Goal: Task Accomplishment & Management: Use online tool/utility

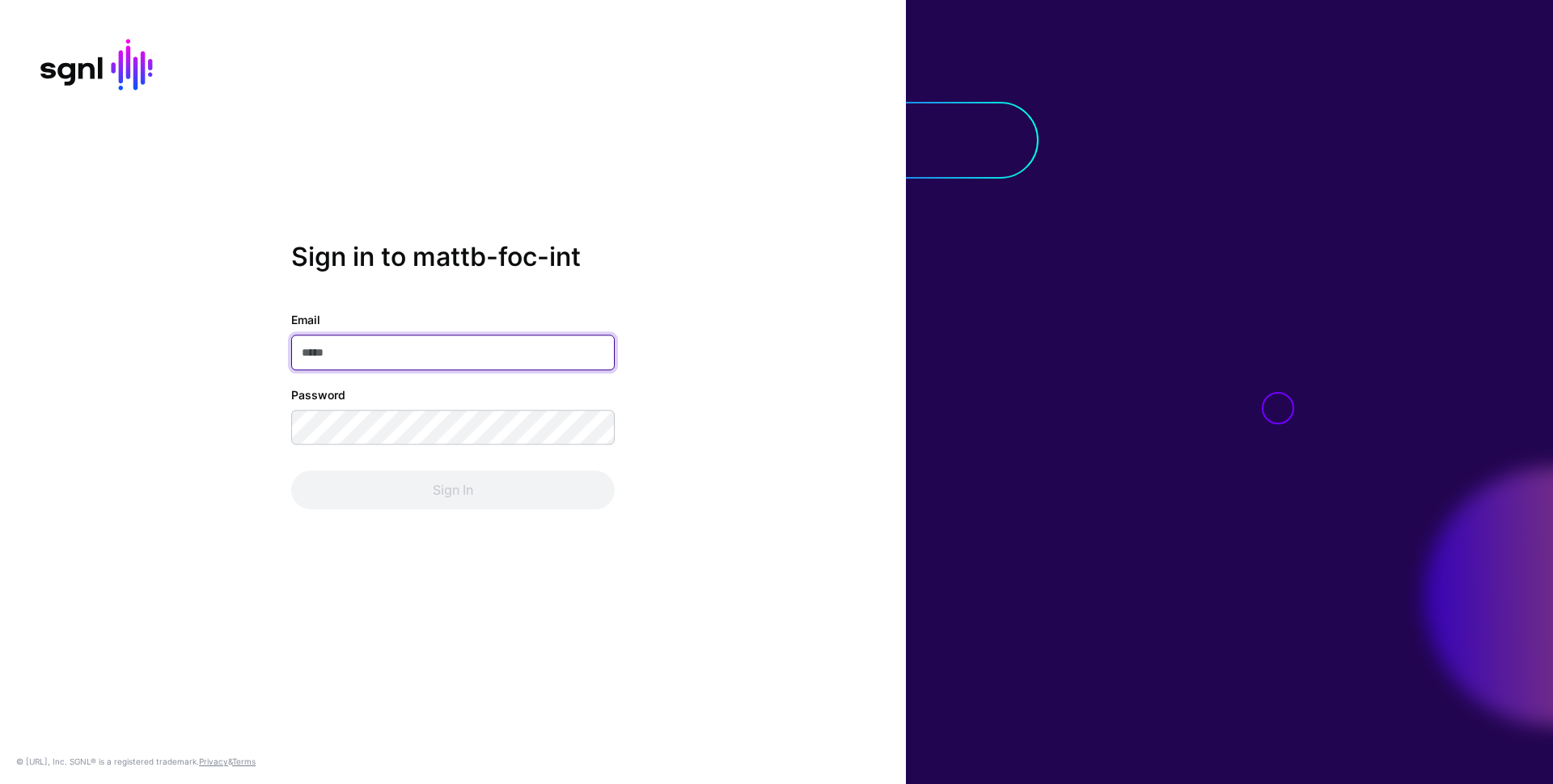
type input "**********"
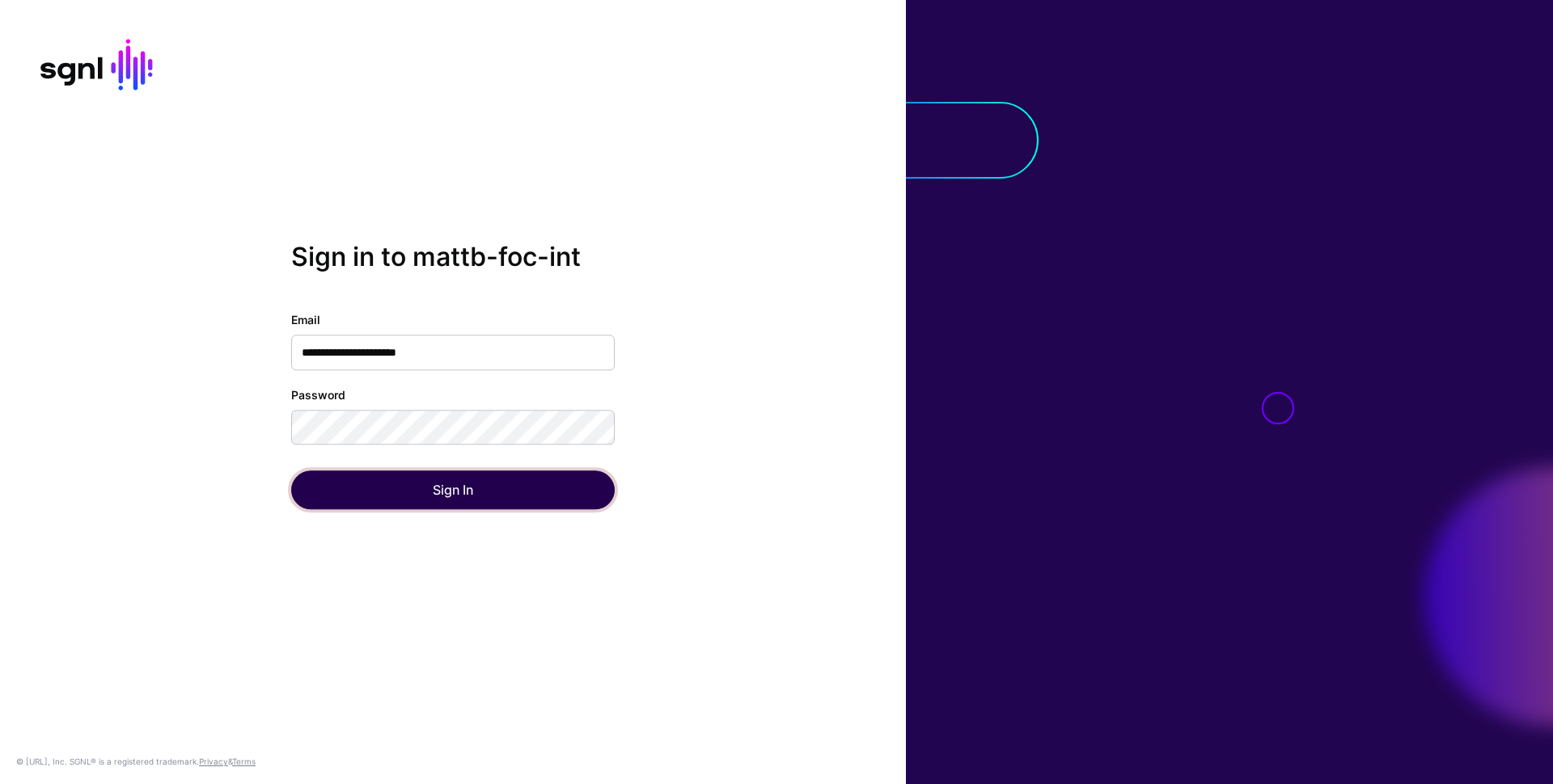
click at [493, 492] on button "Sign In" at bounding box center [453, 491] width 324 height 38
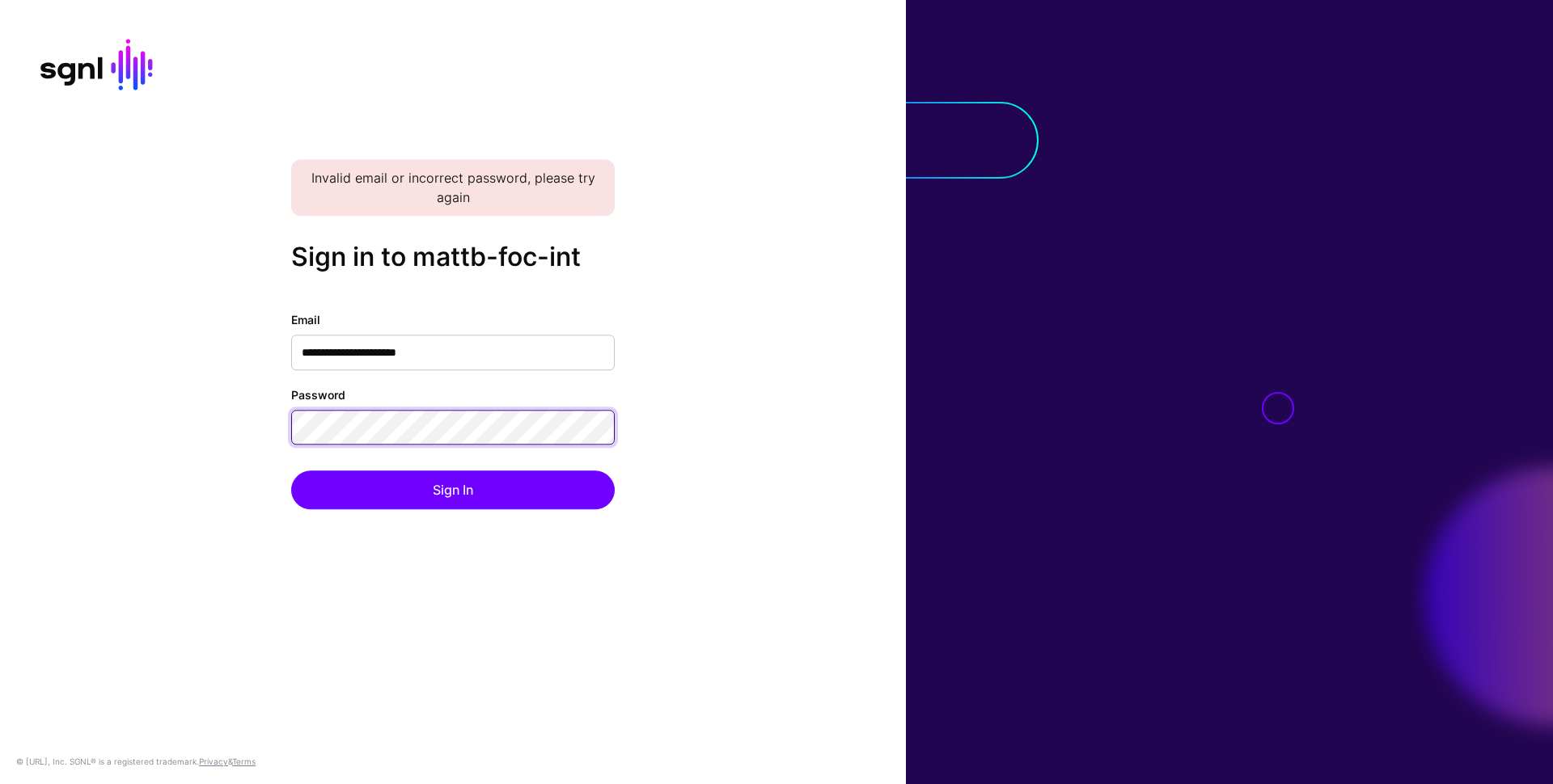
click at [292, 471] on button "Sign In" at bounding box center [453, 491] width 324 height 38
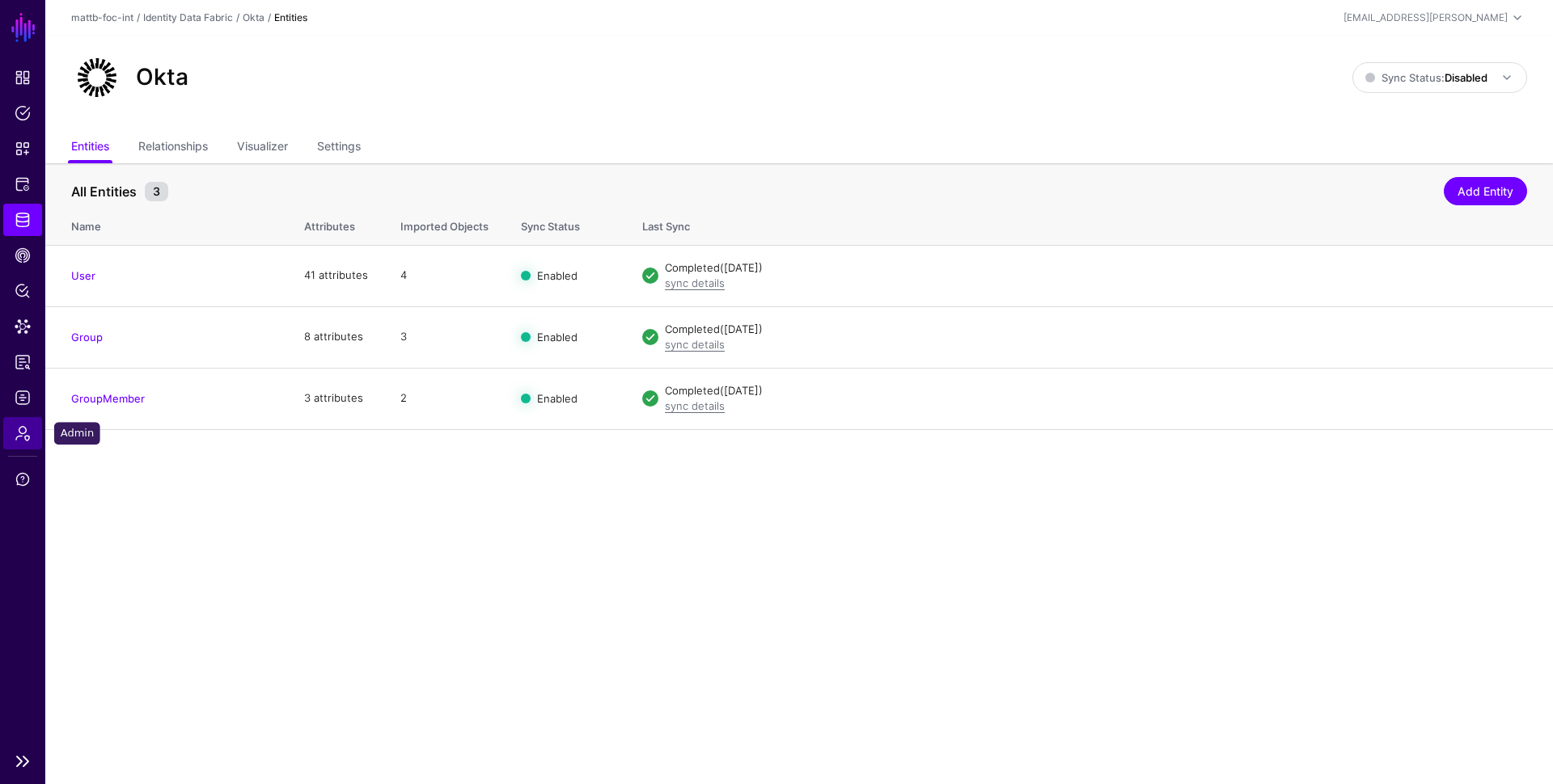
click at [4, 436] on link "Admin" at bounding box center [23, 433] width 38 height 32
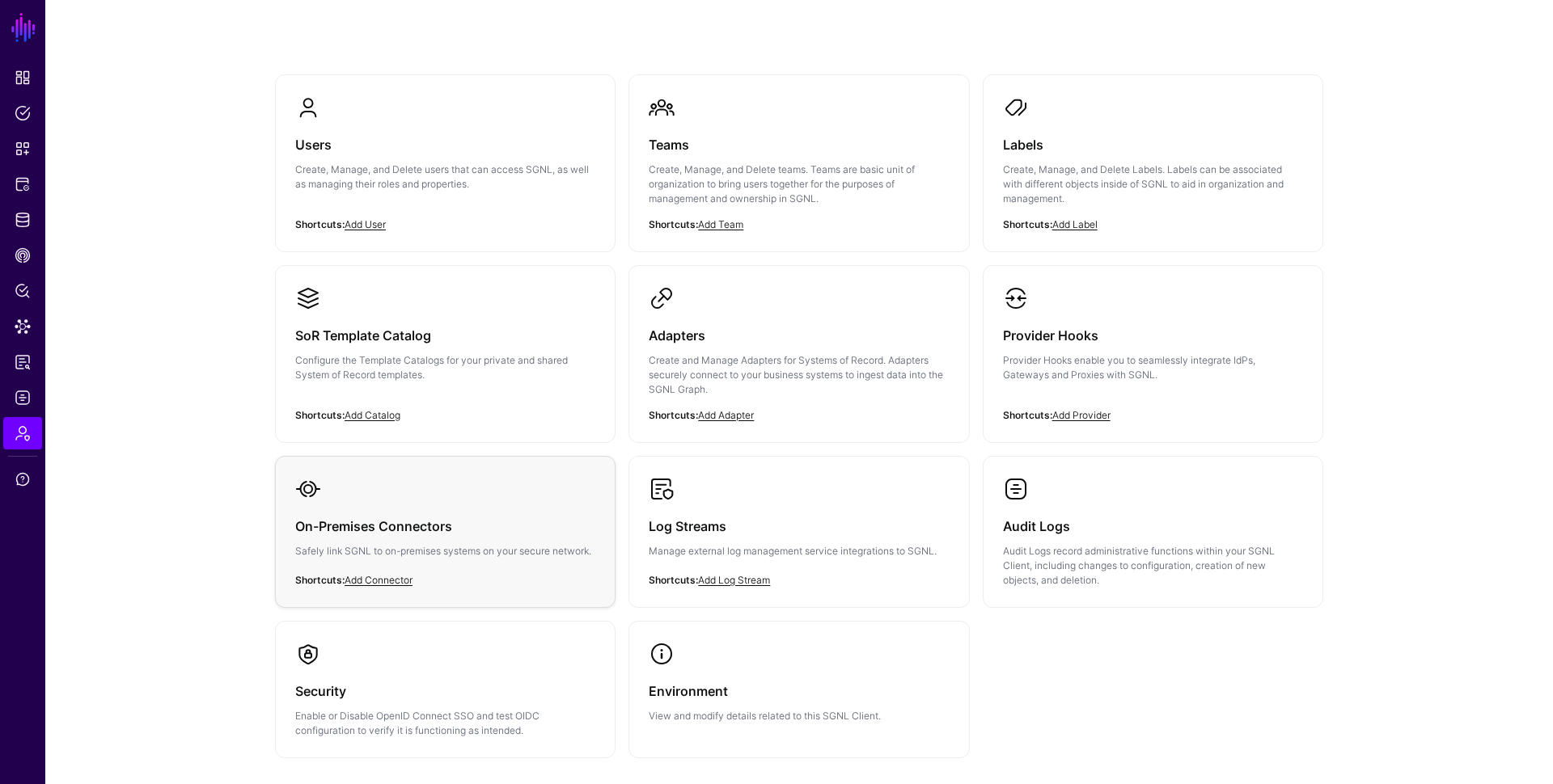
scroll to position [107, 0]
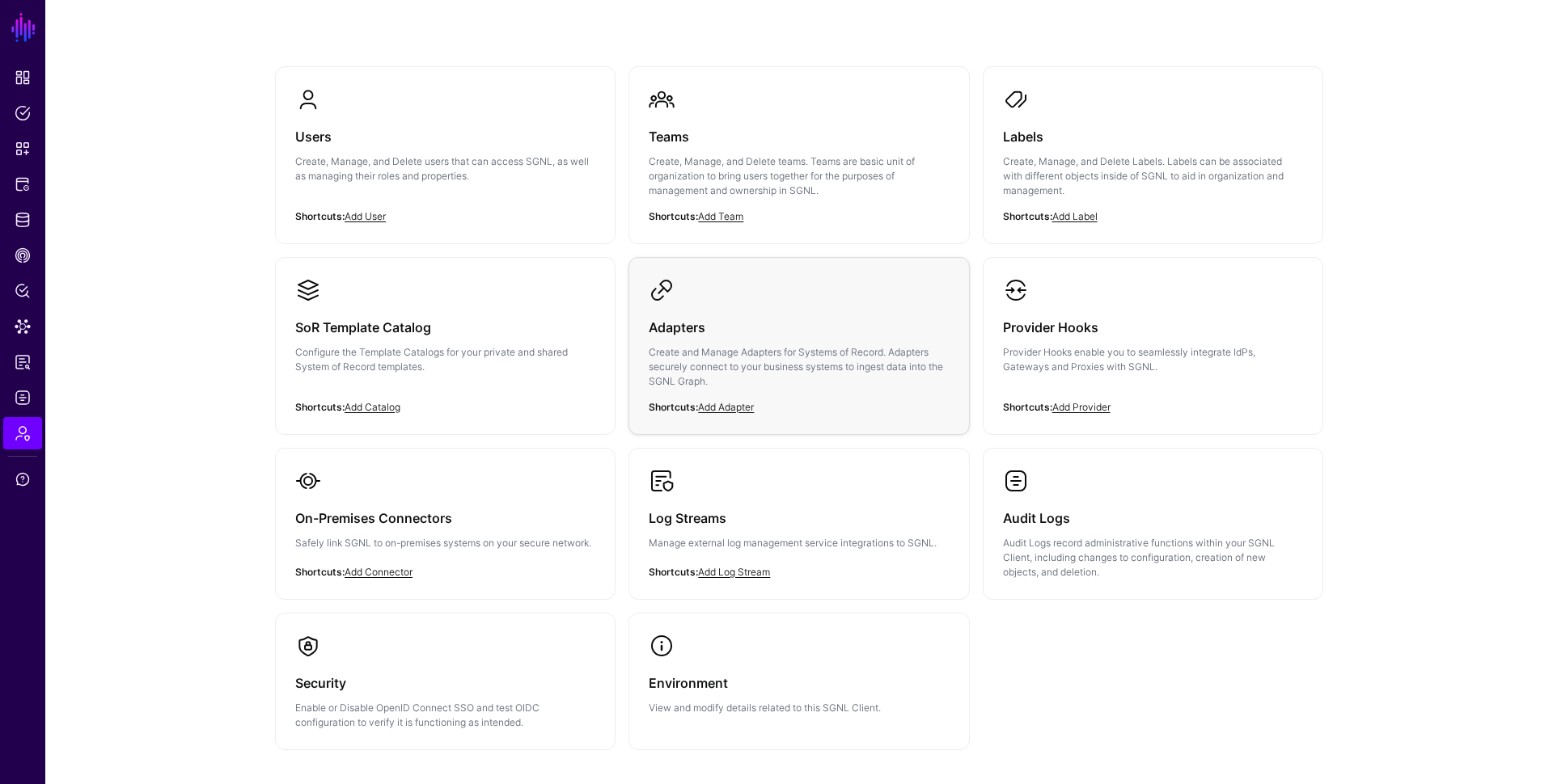
click at [732, 288] on link "Adapters Create and Manage Adapters for Systems of Record. Adapters securely co…" at bounding box center [798, 345] width 339 height 176
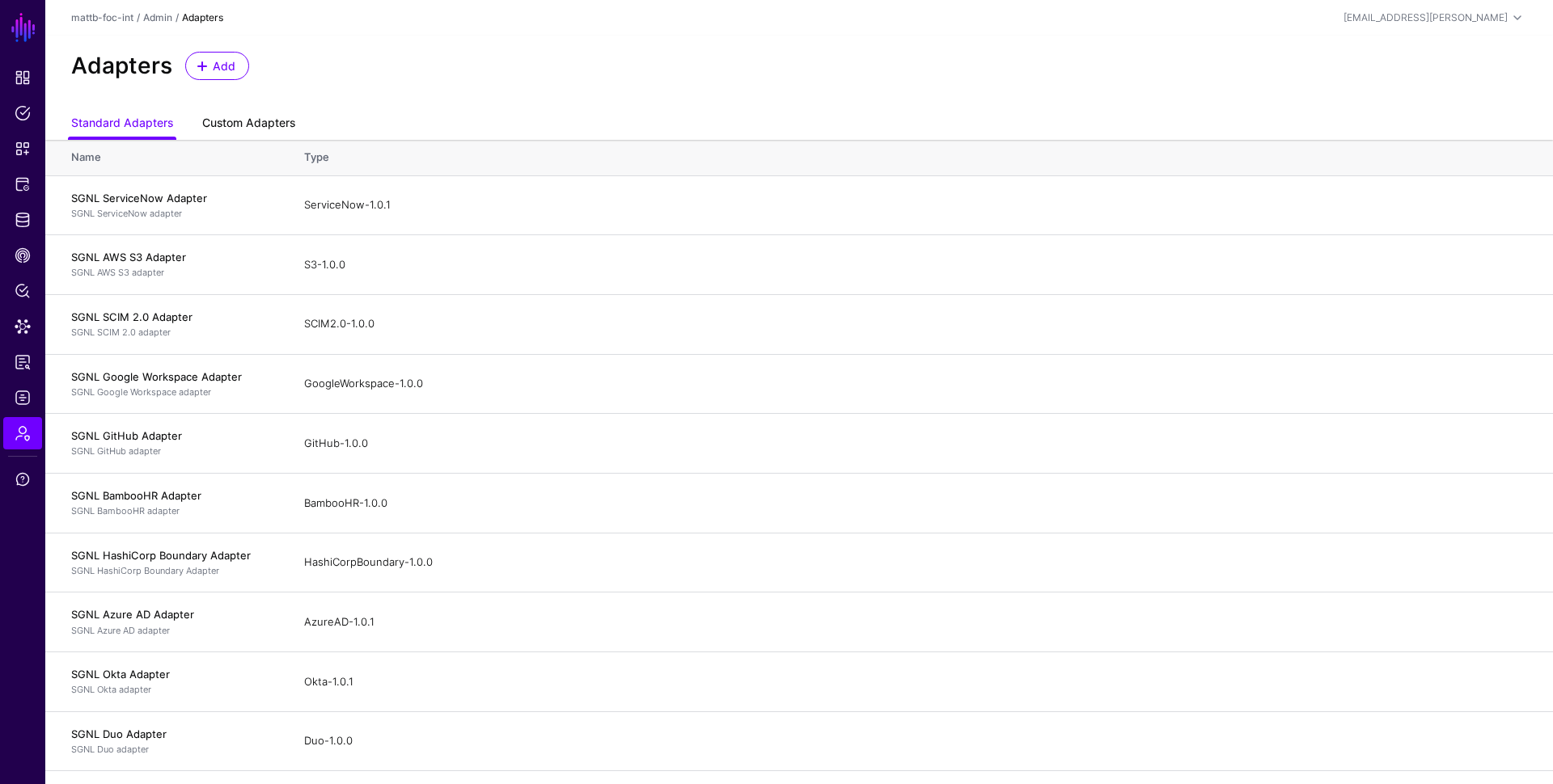
click at [242, 121] on link "Custom Adapters" at bounding box center [249, 124] width 93 height 31
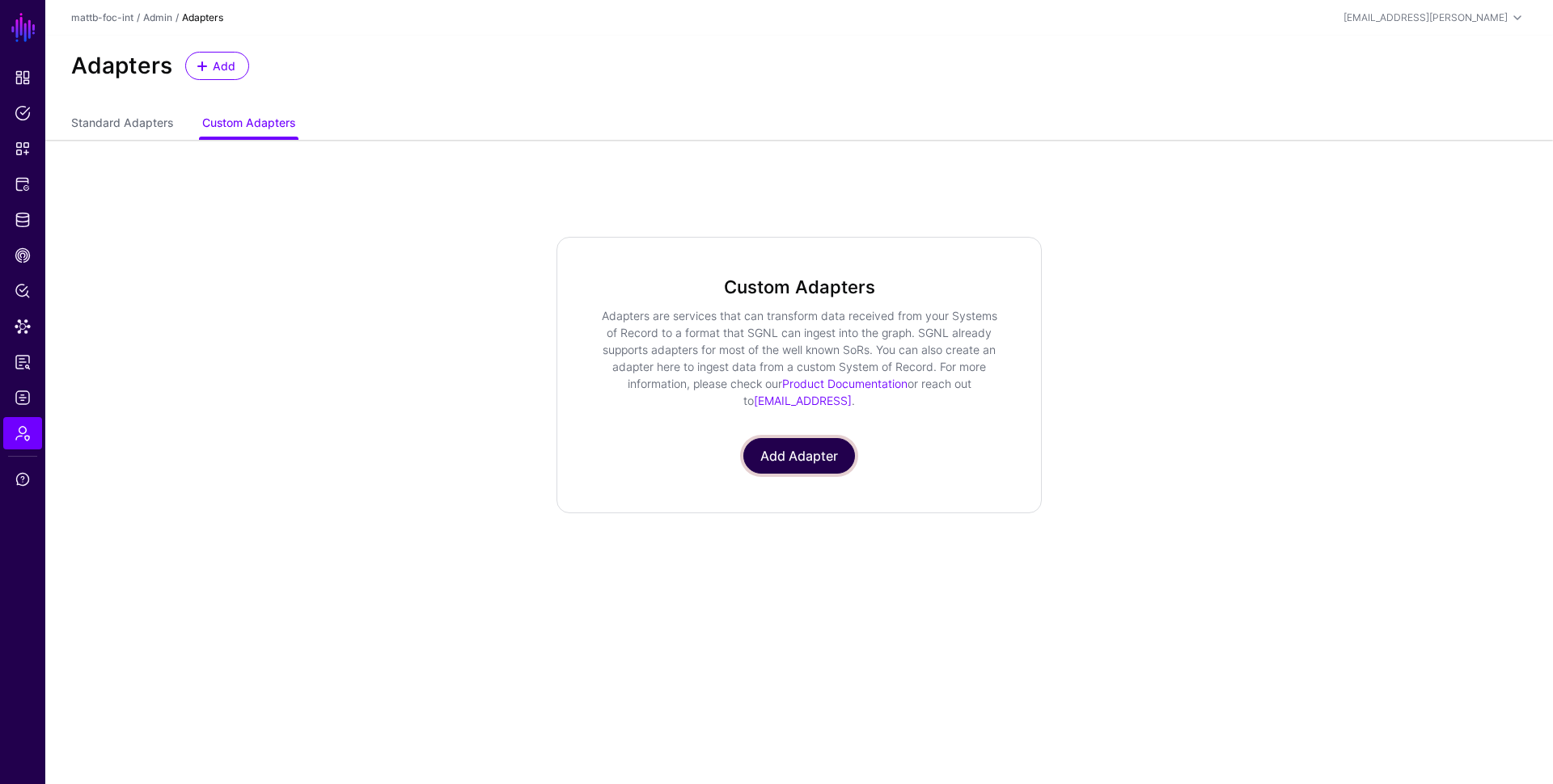
click at [803, 453] on link "Add Adapter" at bounding box center [799, 456] width 112 height 36
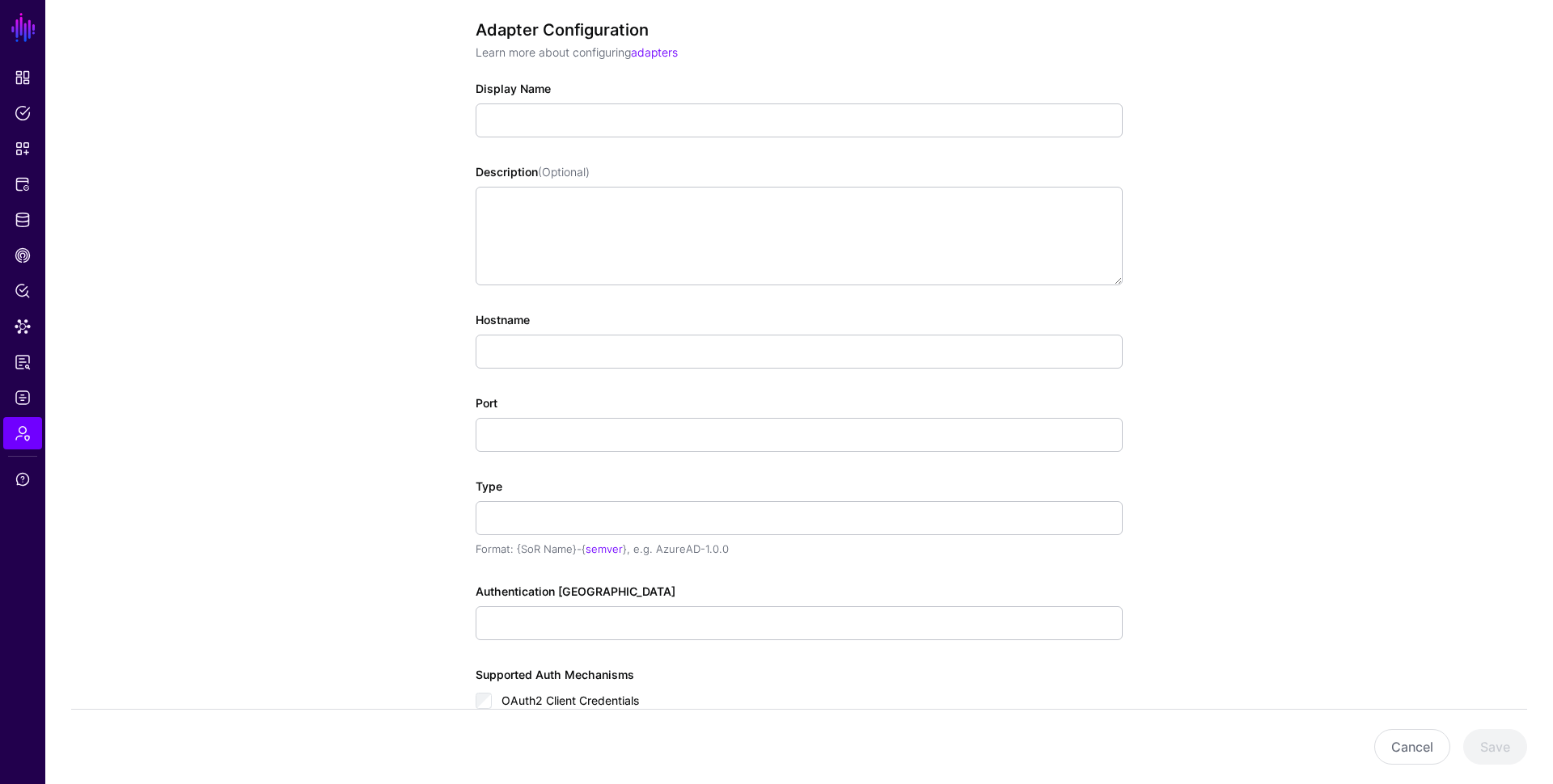
scroll to position [154, 0]
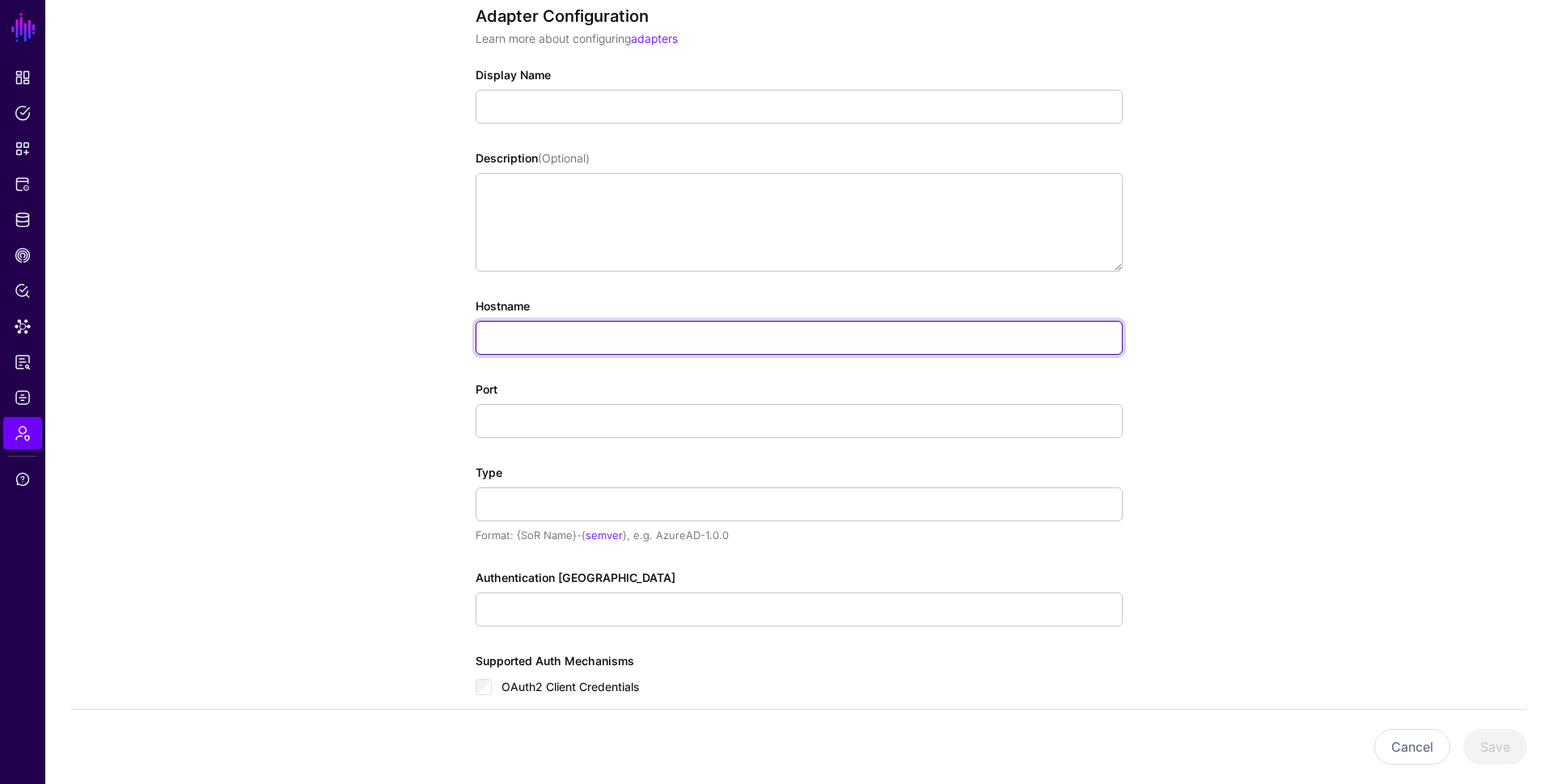
click at [594, 335] on input "Hostname" at bounding box center [799, 337] width 647 height 34
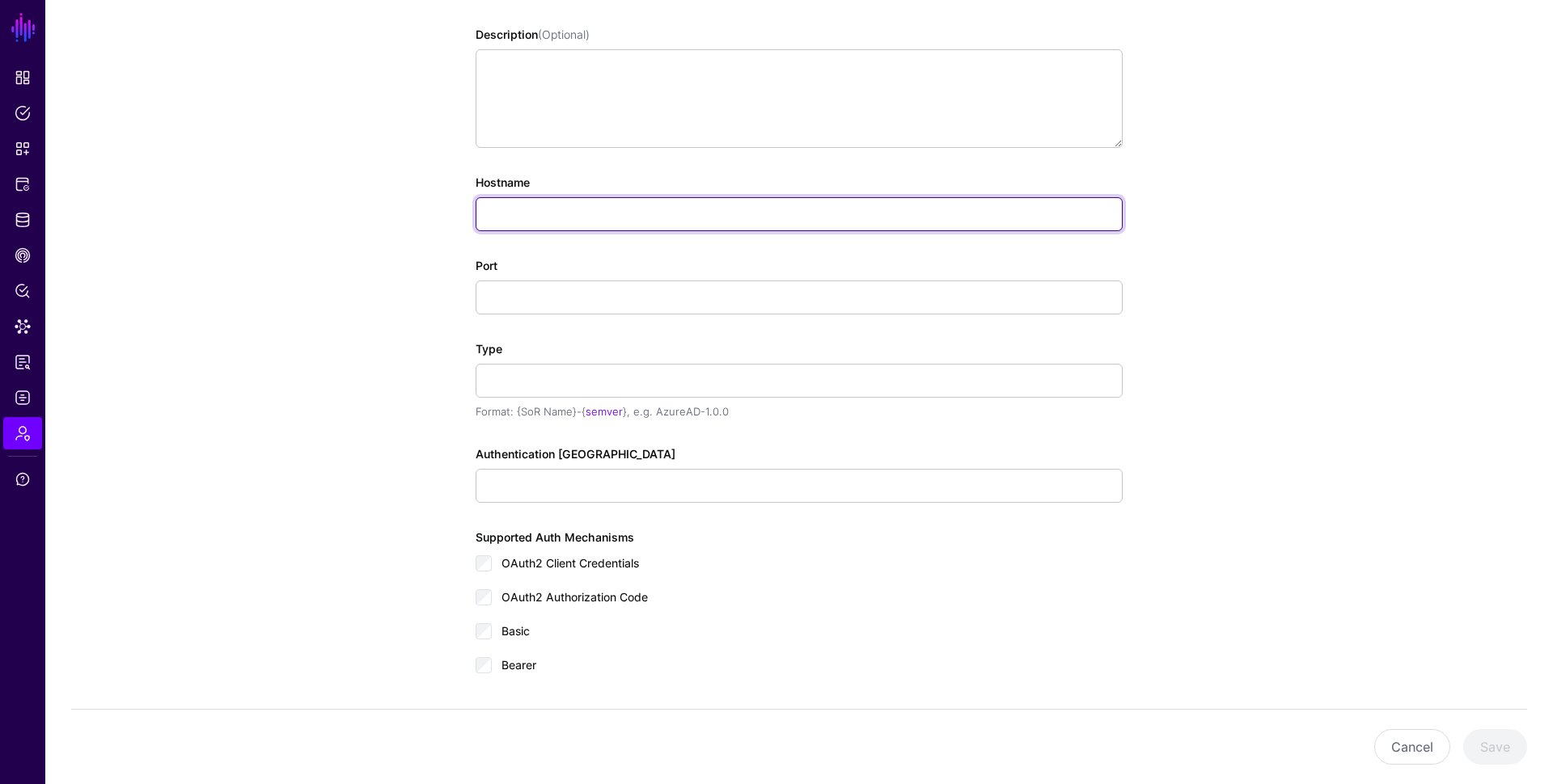
scroll to position [296, 0]
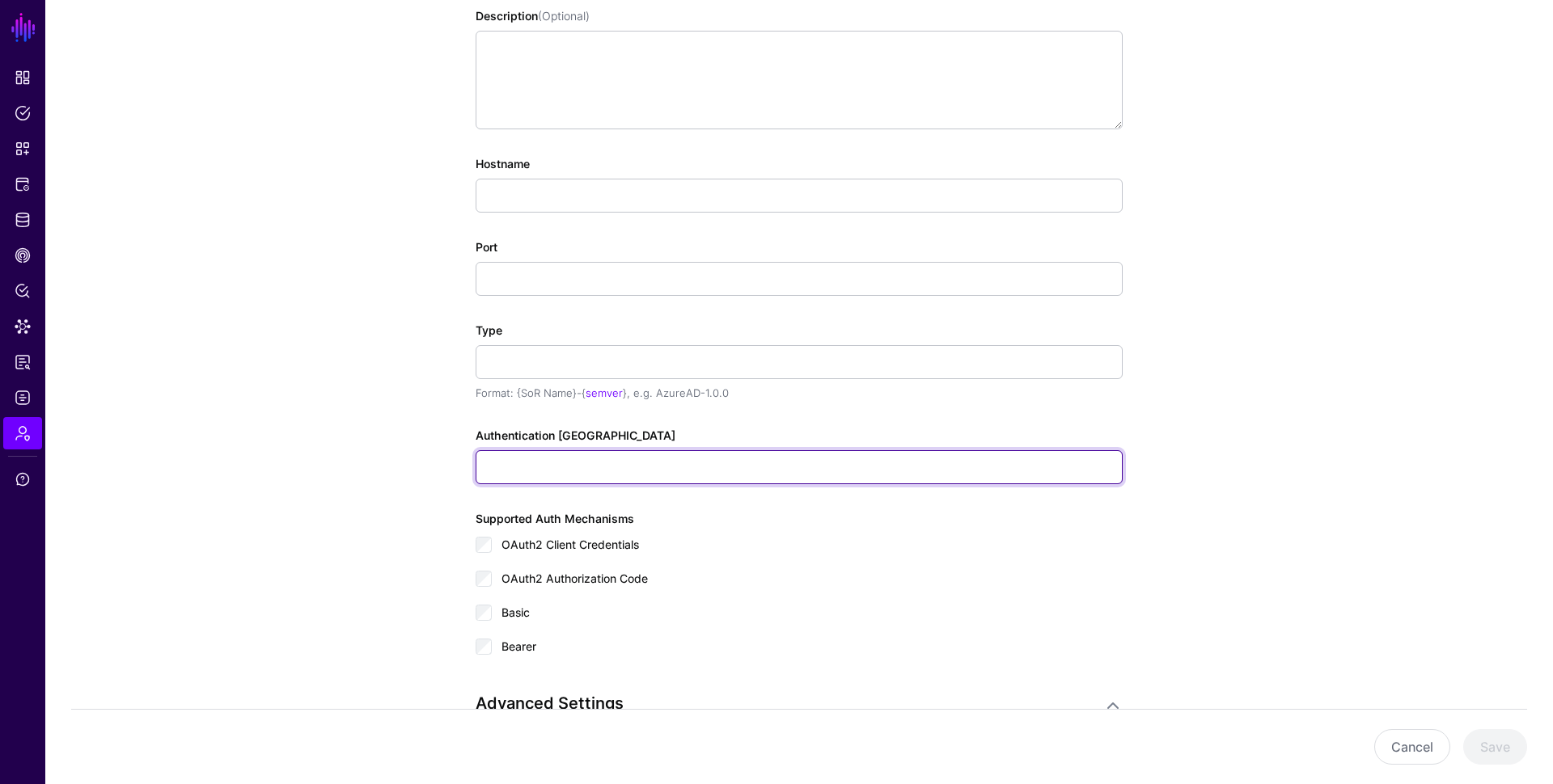
click at [735, 453] on input "Authentication [GEOGRAPHIC_DATA]" at bounding box center [799, 467] width 647 height 34
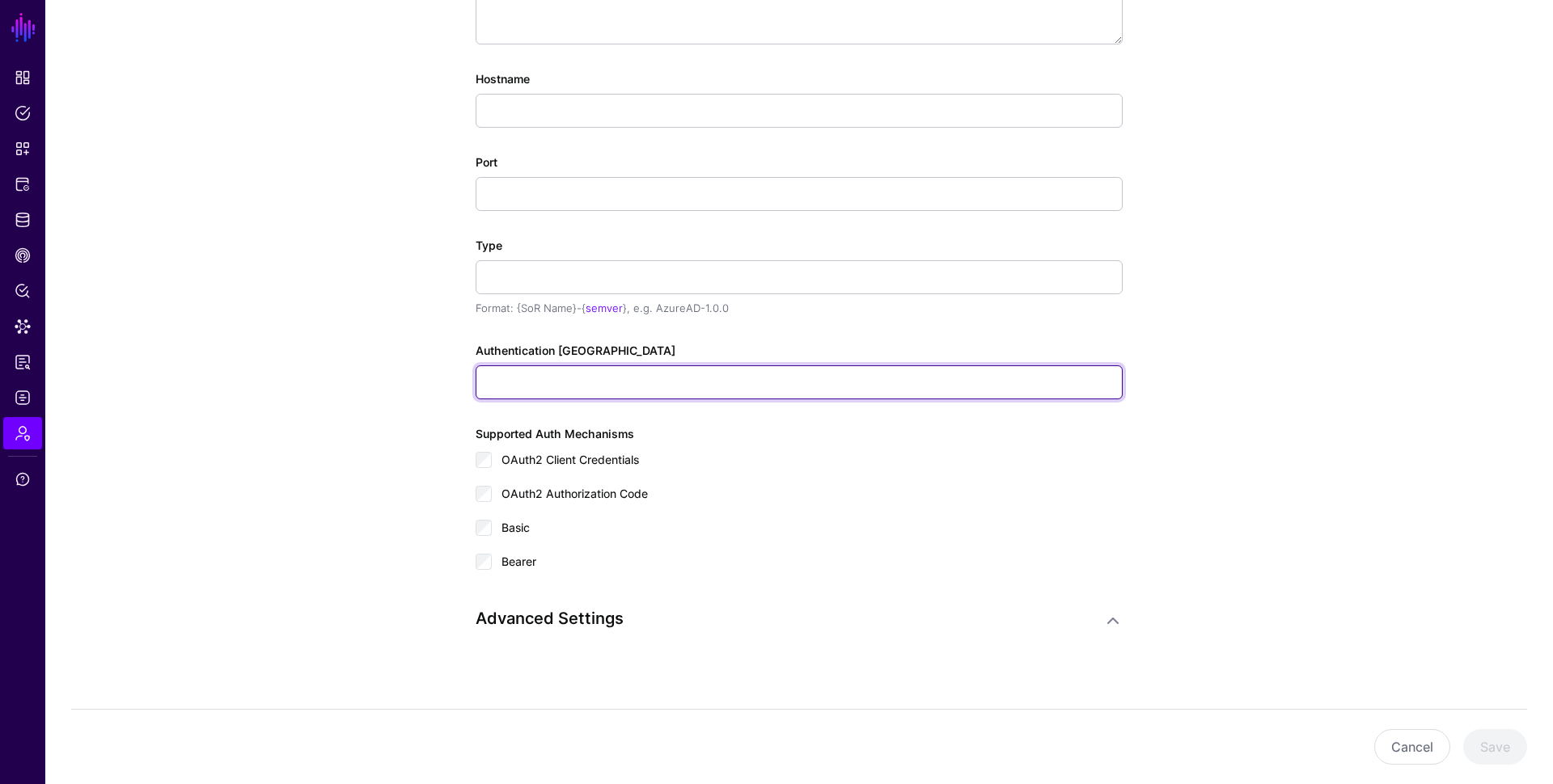
scroll to position [386, 0]
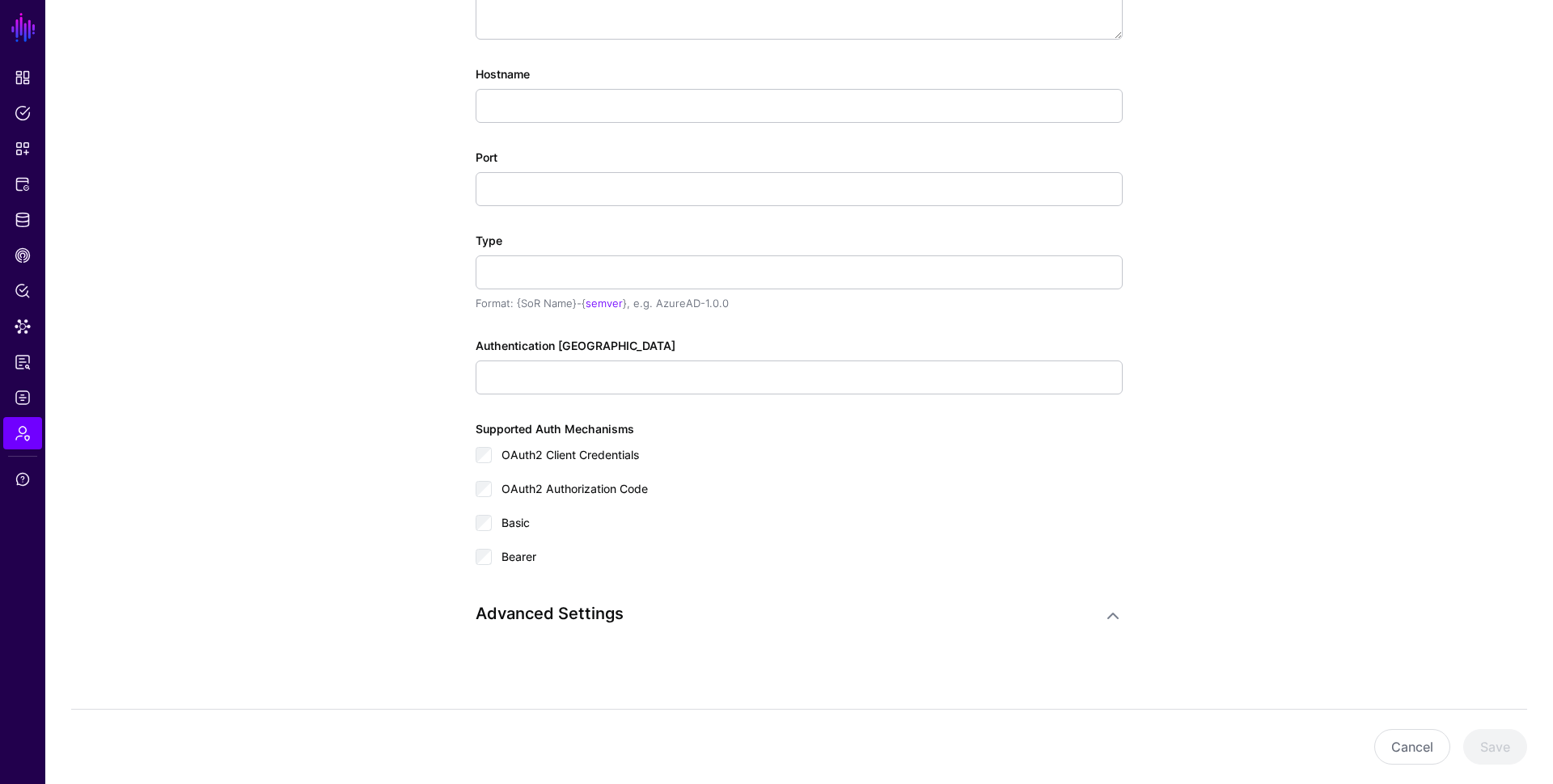
click at [665, 607] on h3 "Advanced Settings" at bounding box center [782, 613] width 615 height 19
click at [668, 612] on h3 "Advanced Settings" at bounding box center [782, 613] width 615 height 19
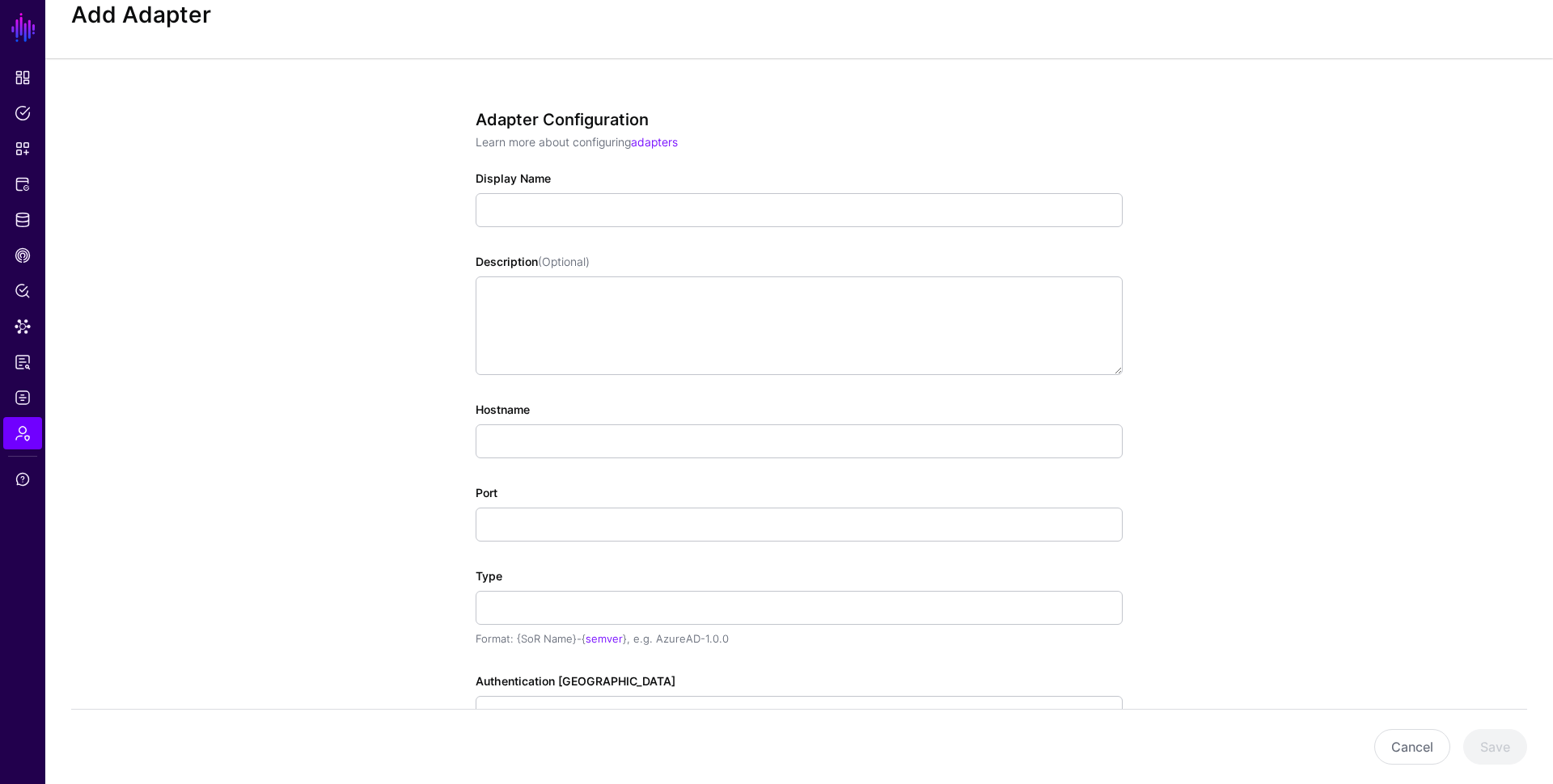
scroll to position [0, 0]
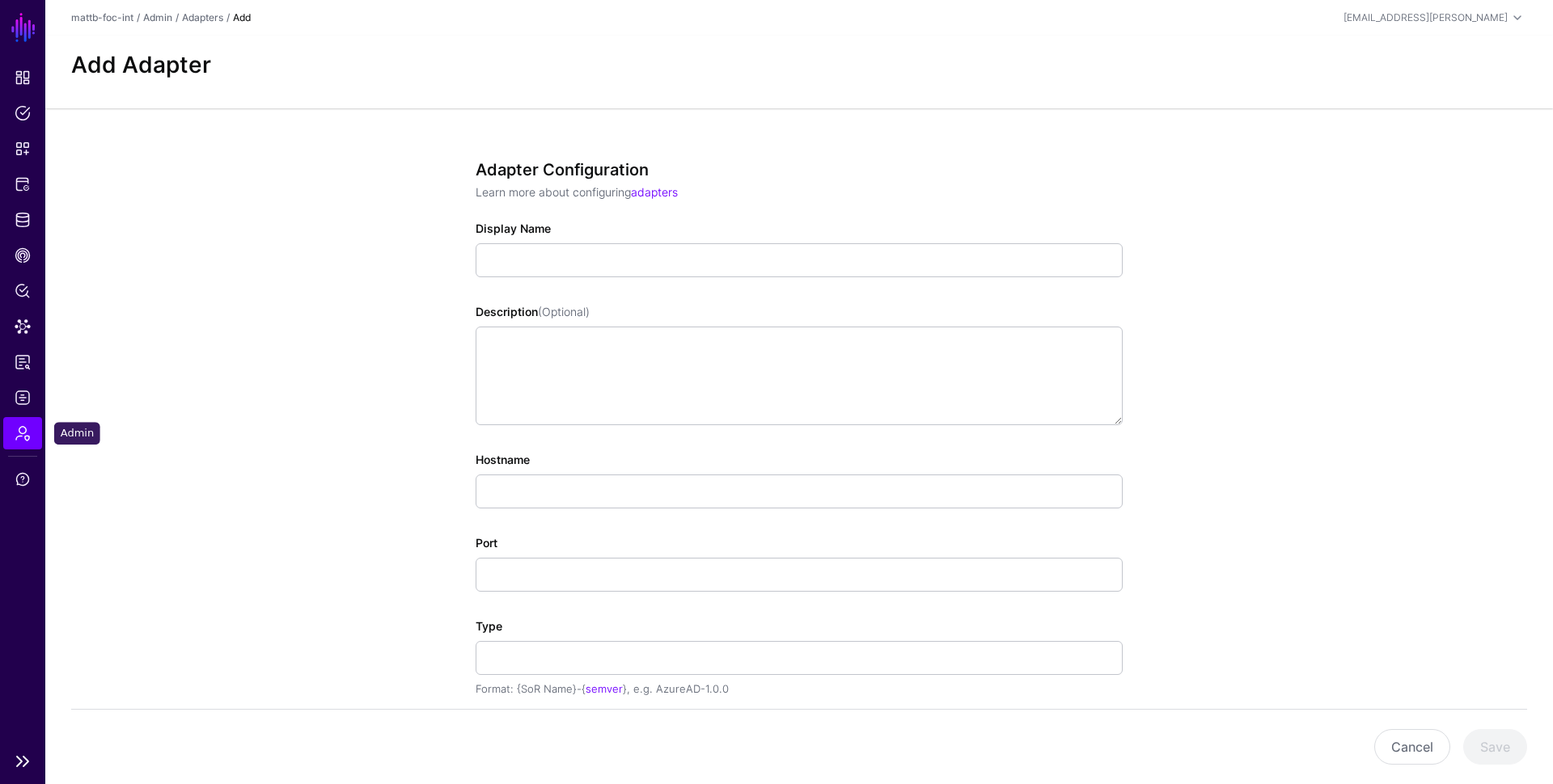
click at [31, 440] on link "Admin" at bounding box center [23, 433] width 38 height 32
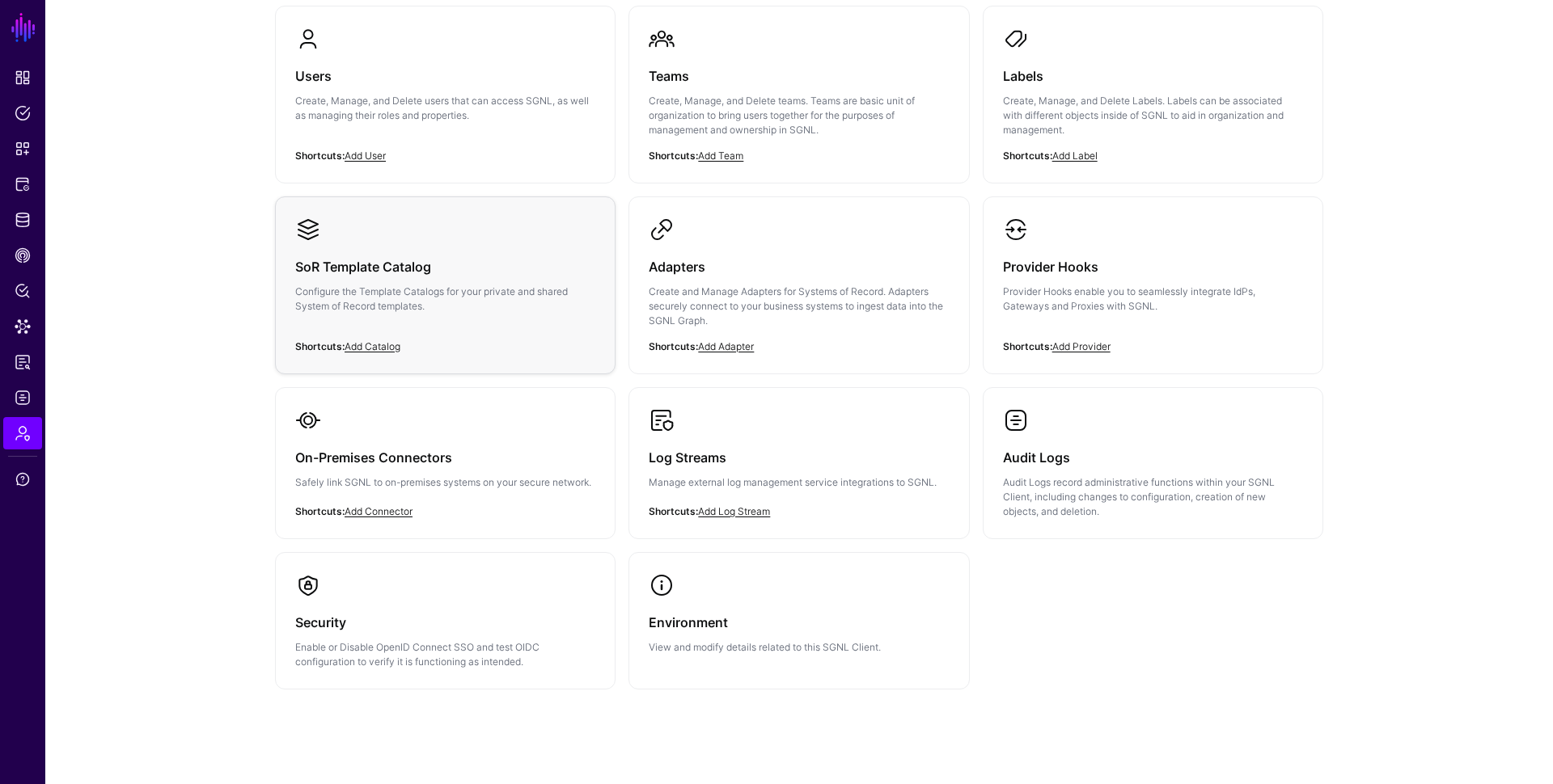
scroll to position [191, 0]
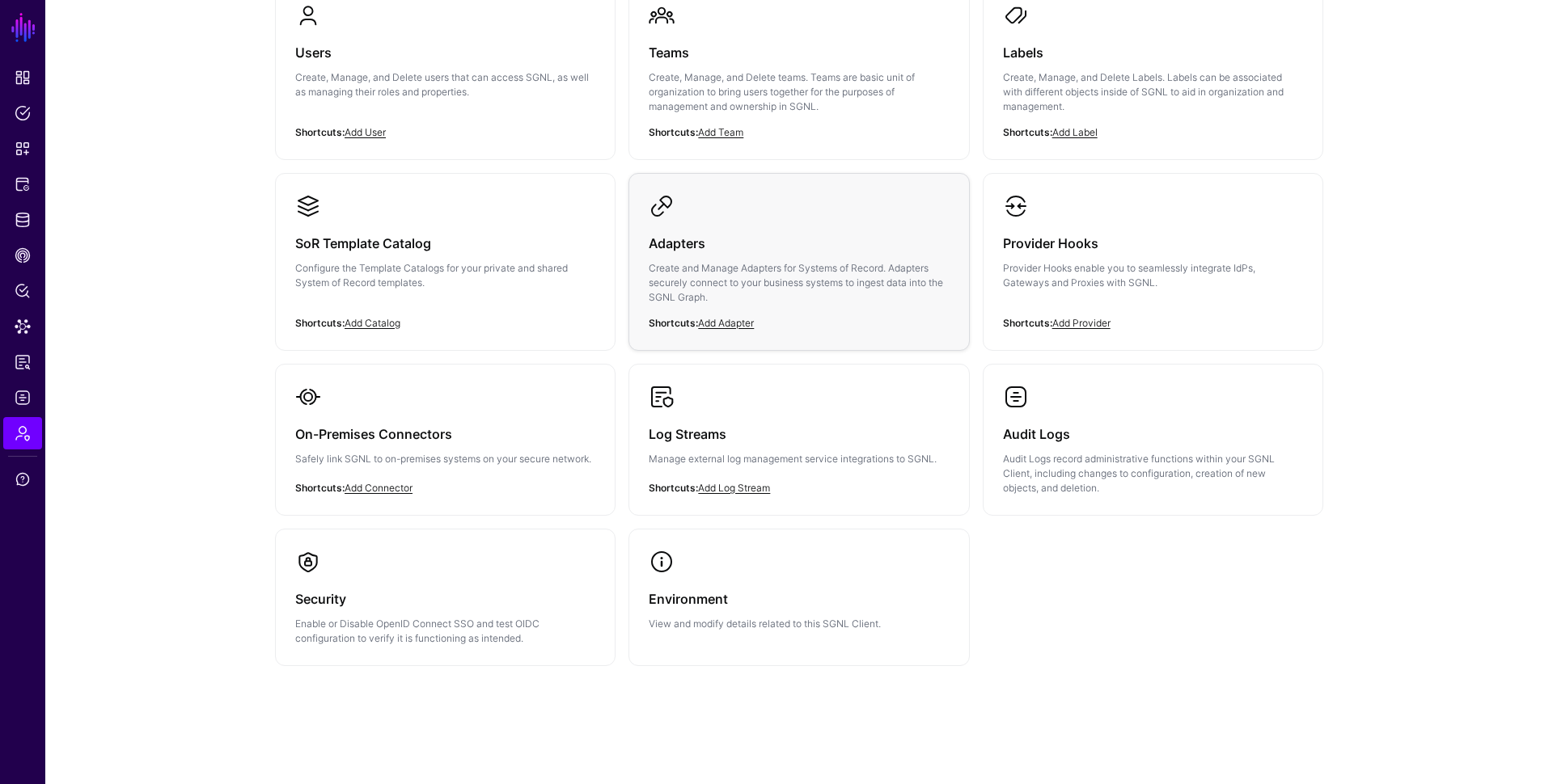
click at [782, 261] on p "Create and Manage Adapters for Systems of Record. Adapters securely connect to …" at bounding box center [799, 283] width 300 height 44
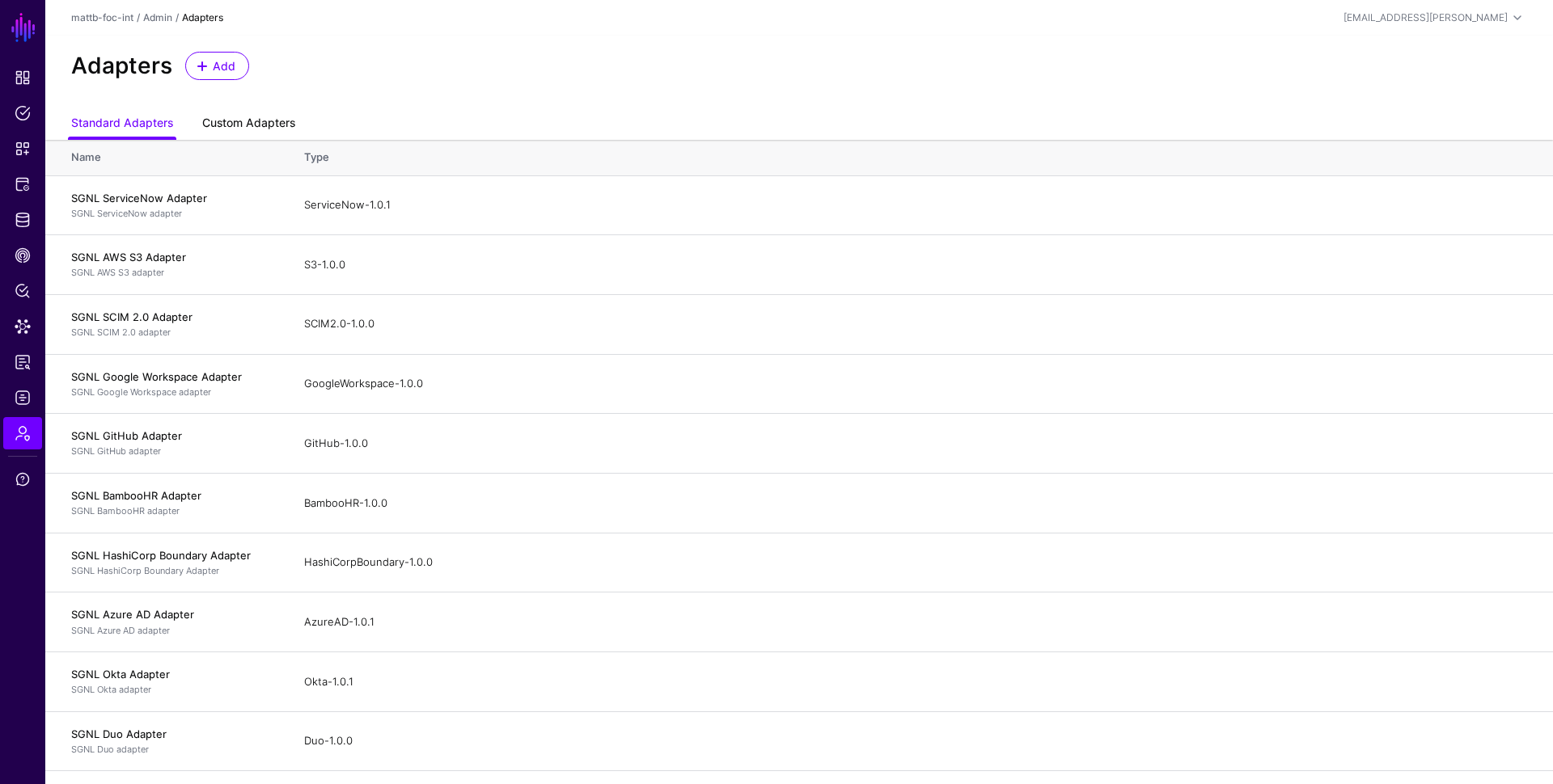
click at [253, 112] on link "Custom Adapters" at bounding box center [249, 124] width 93 height 31
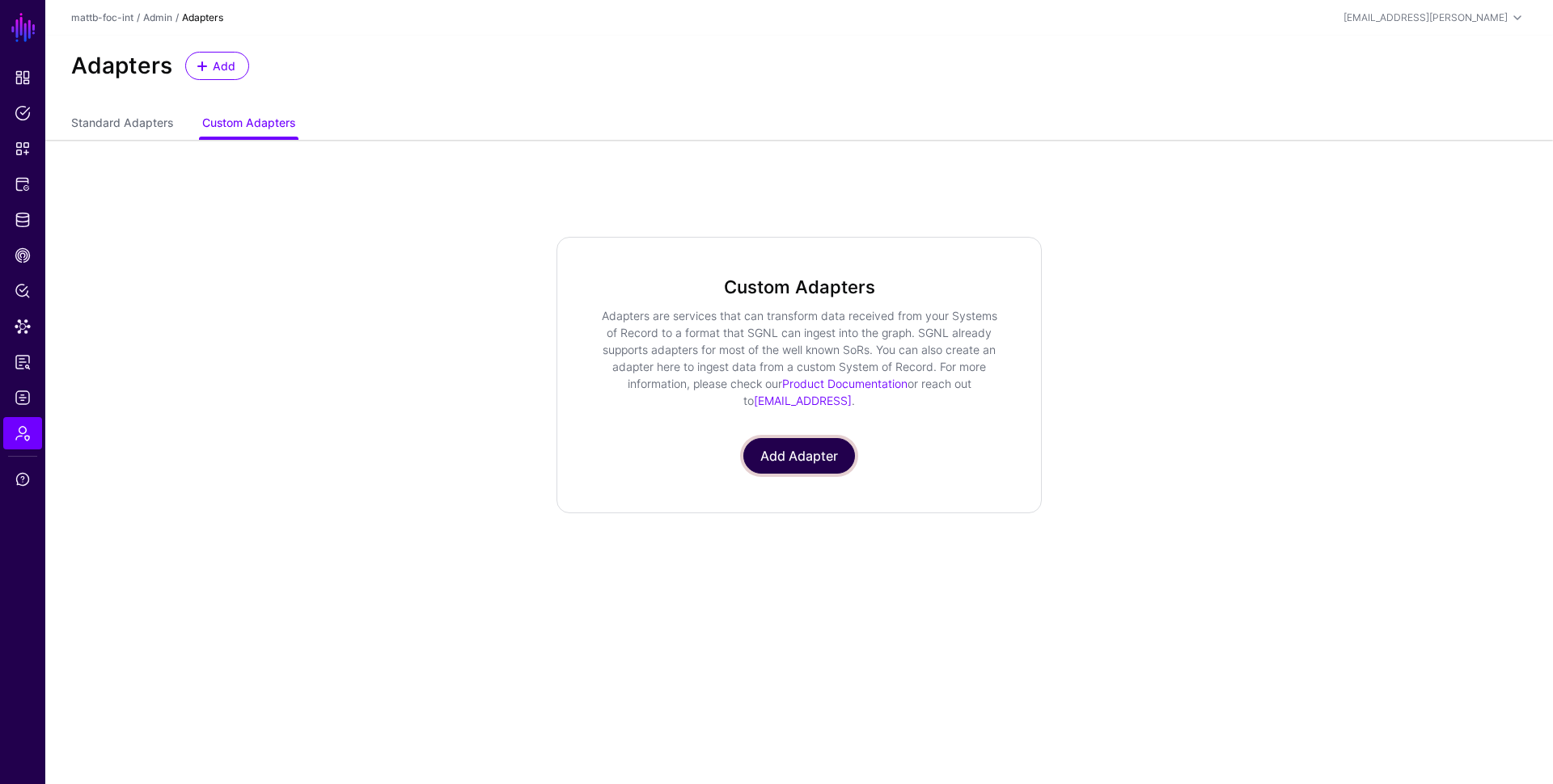
click at [780, 453] on link "Add Adapter" at bounding box center [799, 456] width 112 height 36
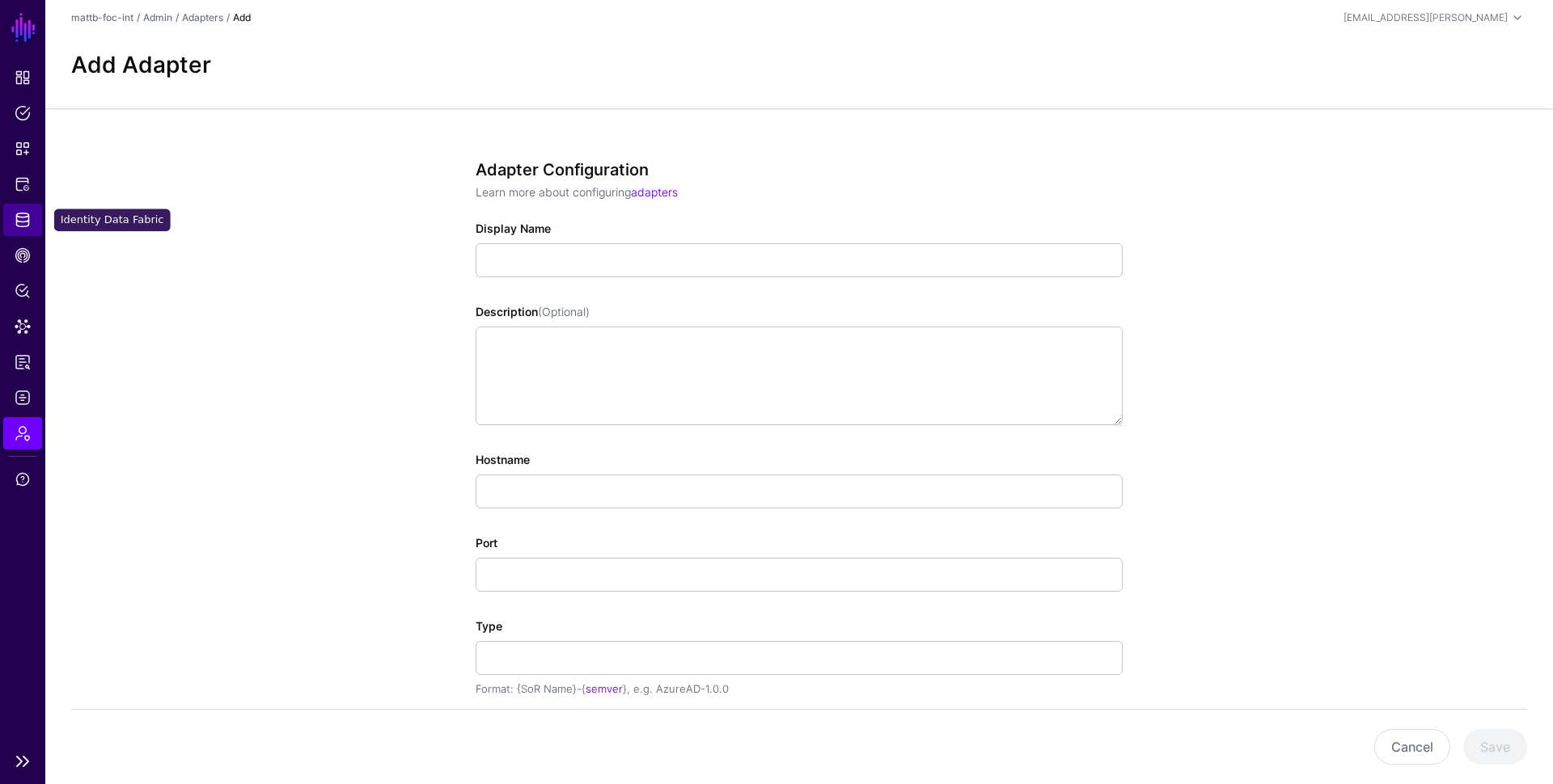
click at [25, 224] on span "Identity Data Fabric" at bounding box center [23, 220] width 16 height 16
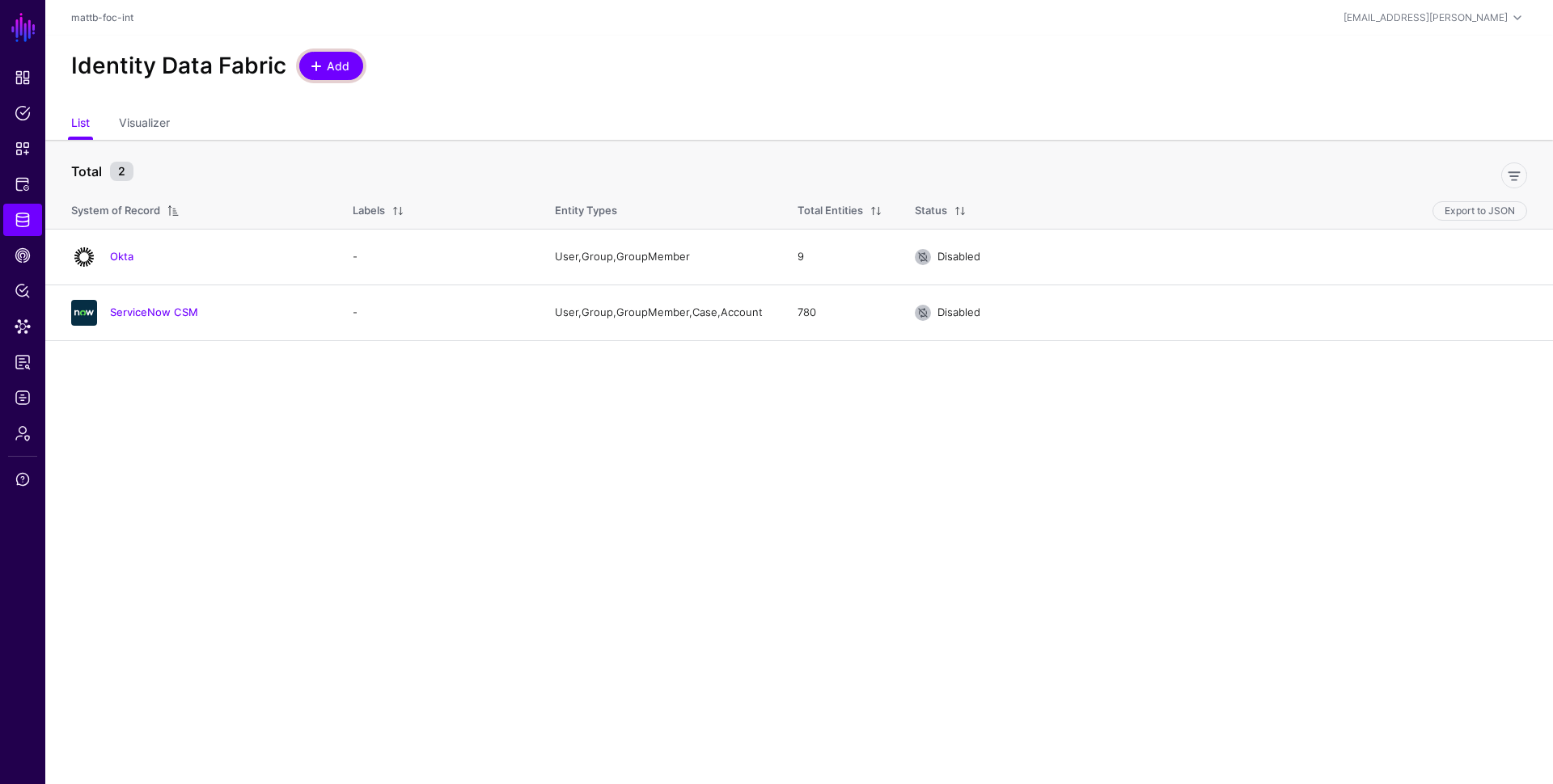
click at [321, 65] on span at bounding box center [318, 66] width 14 height 13
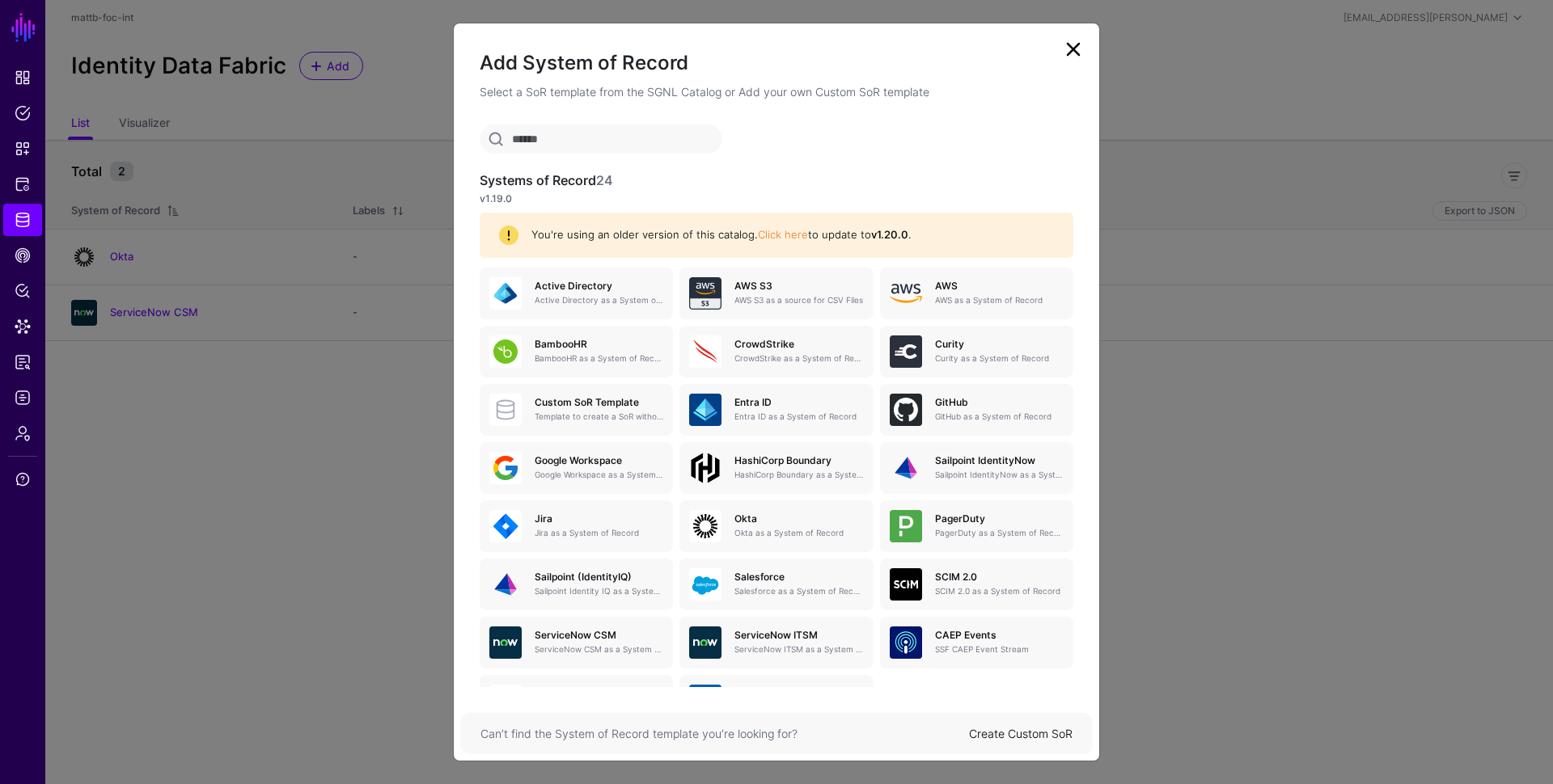
click at [776, 243] on div "You're using an older version of this catalog. Click here to update to v1.20.0 ." at bounding box center [776, 235] width 555 height 19
click at [776, 238] on link "Click here" at bounding box center [782, 235] width 50 height 13
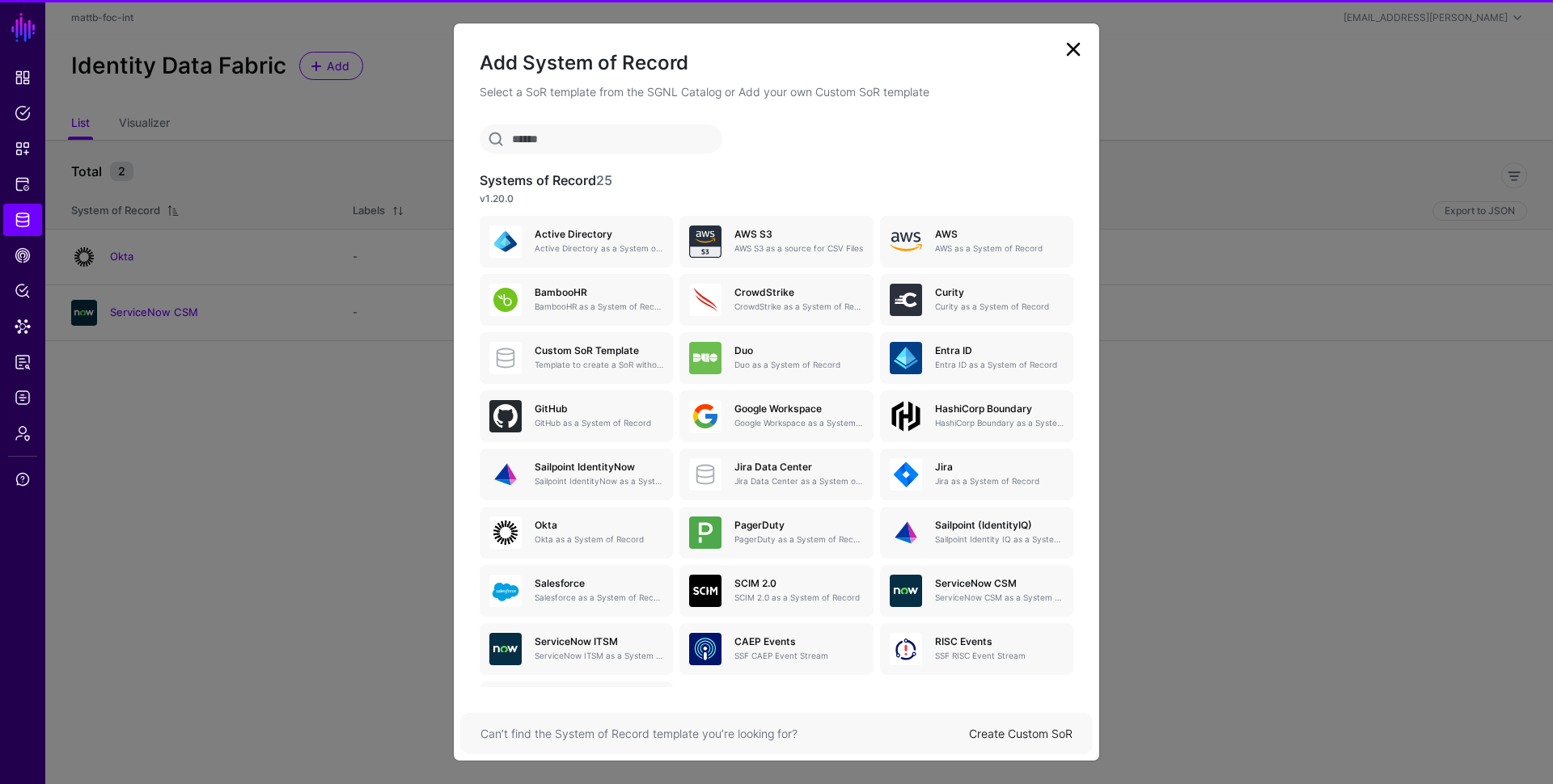
click at [1046, 735] on link "Create Custom SoR" at bounding box center [1020, 734] width 103 height 14
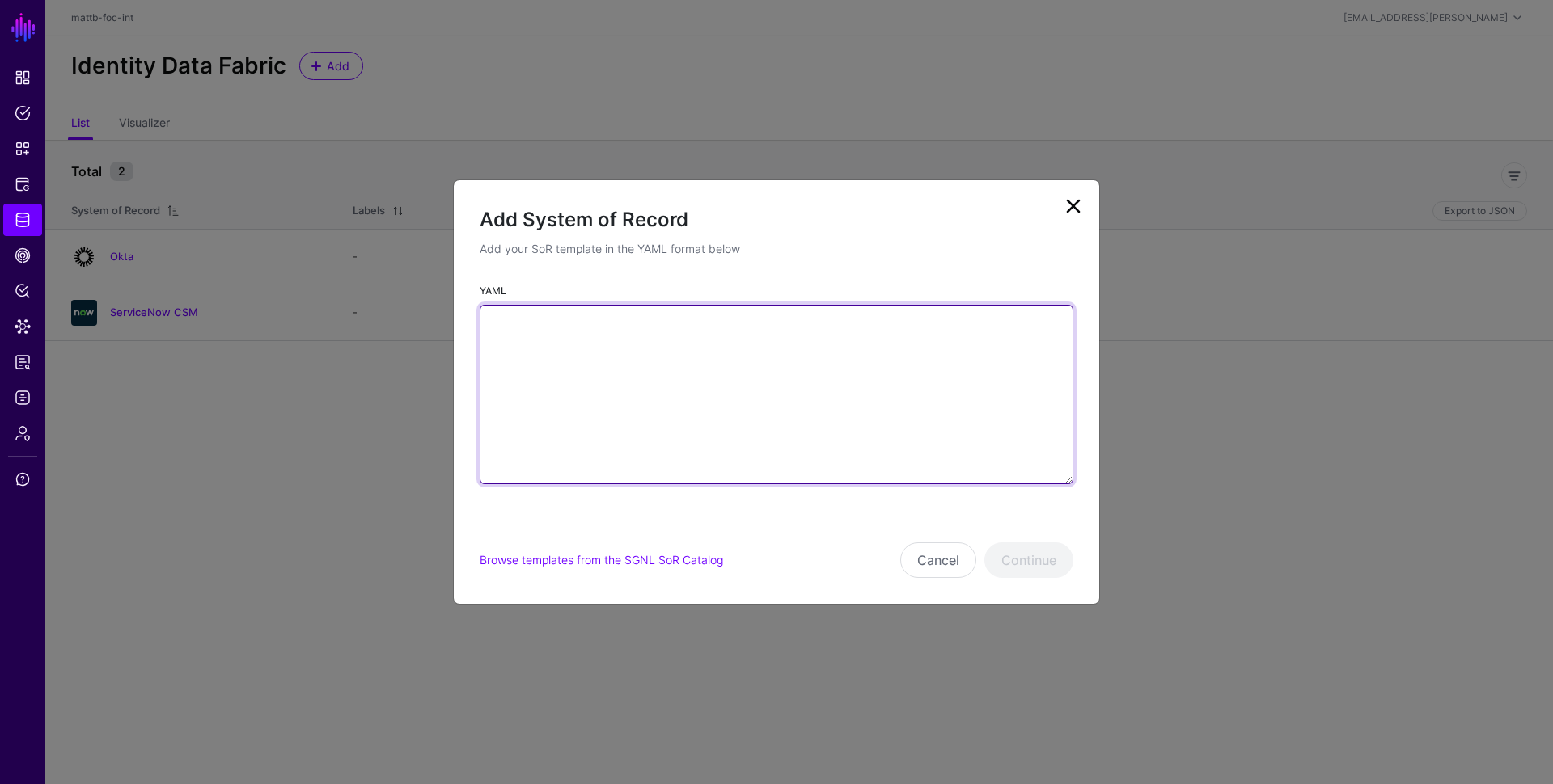
click at [828, 462] on textarea "YAML" at bounding box center [777, 395] width 594 height 179
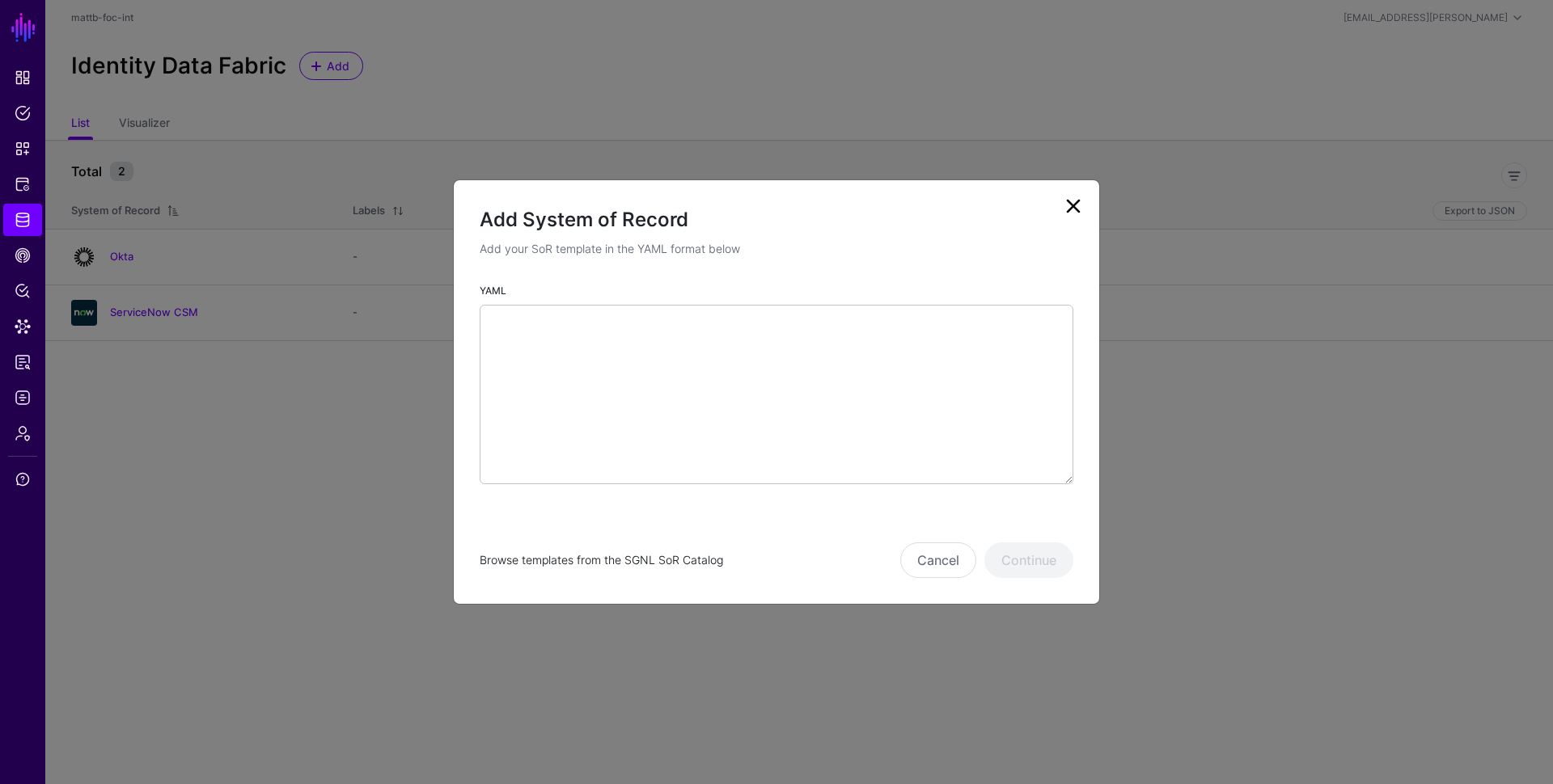
click at [677, 553] on link "Browse templates from the SGNL SoR Catalog" at bounding box center [601, 559] width 243 height 14
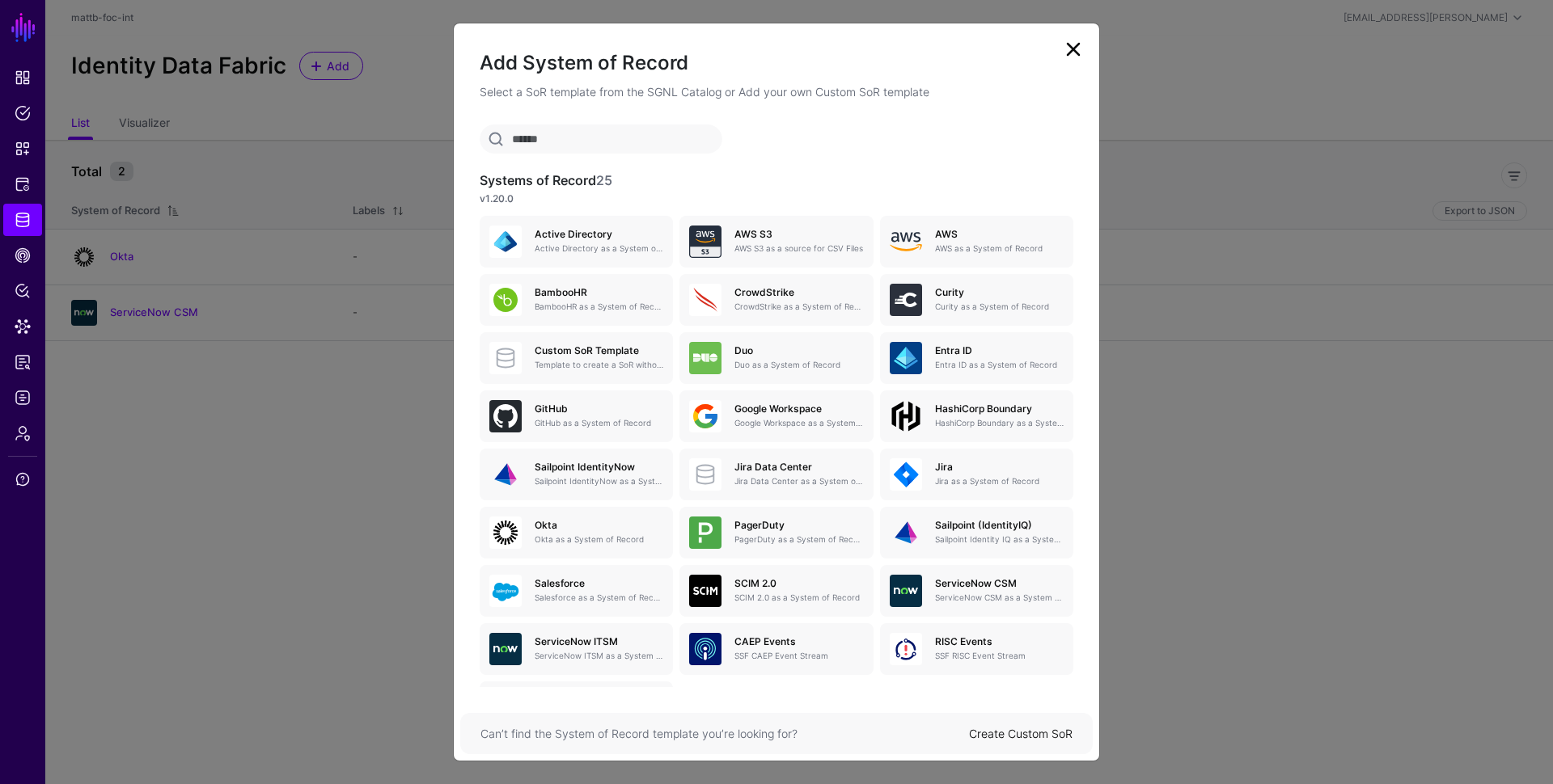
click at [1073, 53] on link at bounding box center [1073, 49] width 26 height 26
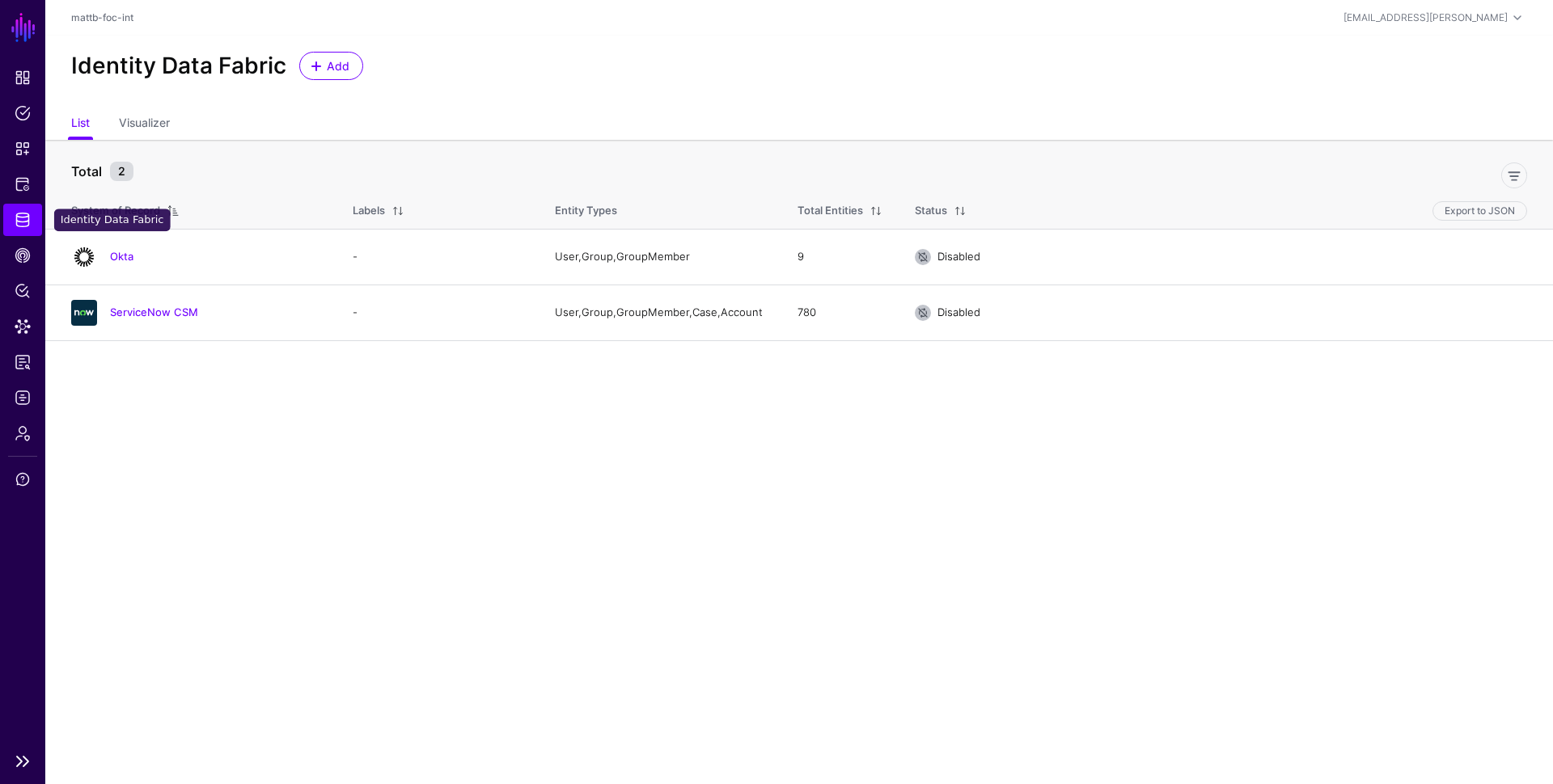
click at [22, 224] on span "Identity Data Fabric" at bounding box center [23, 220] width 16 height 16
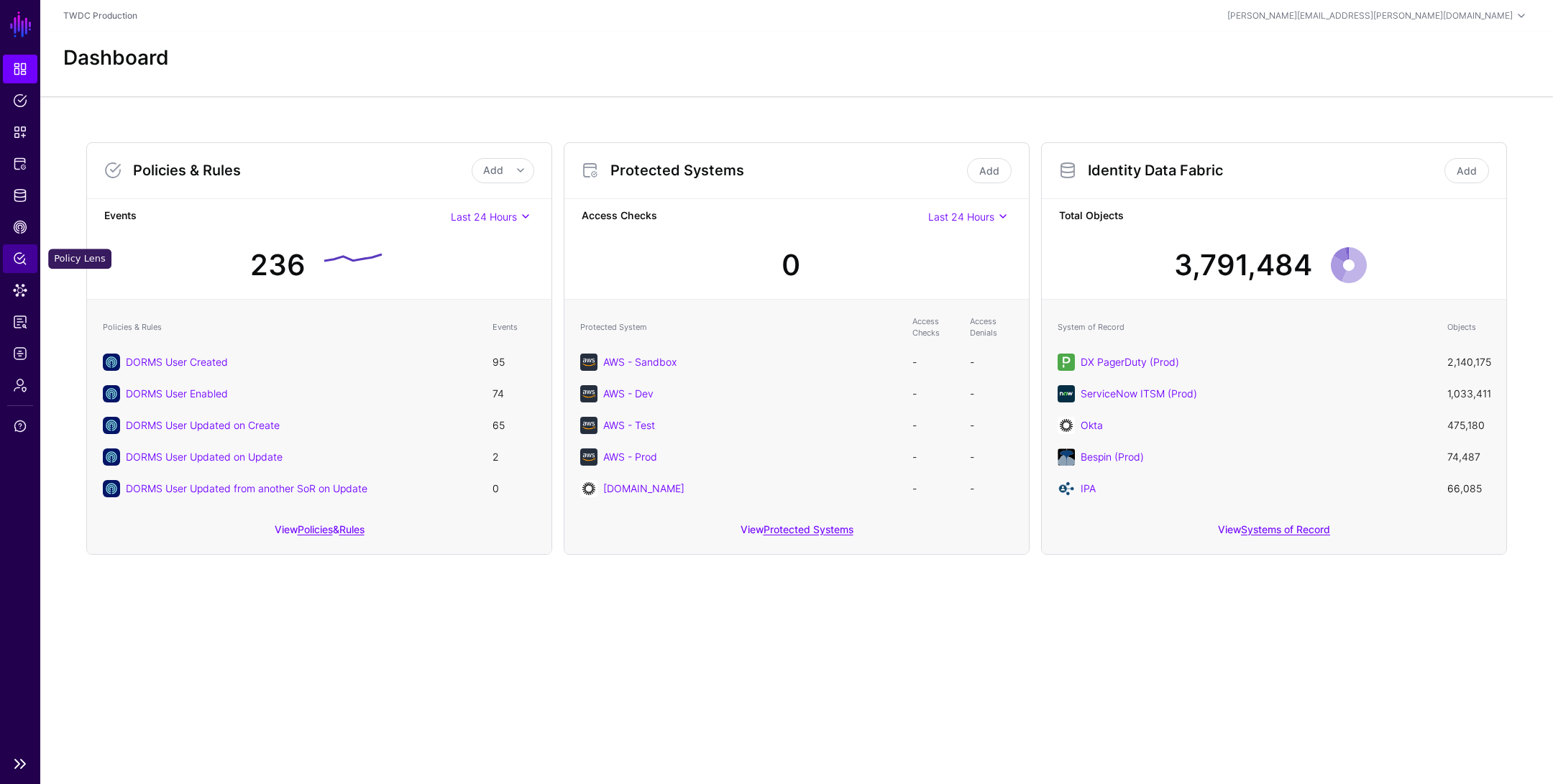
click at [21, 258] on span "Policy Lens" at bounding box center [20, 259] width 15 height 15
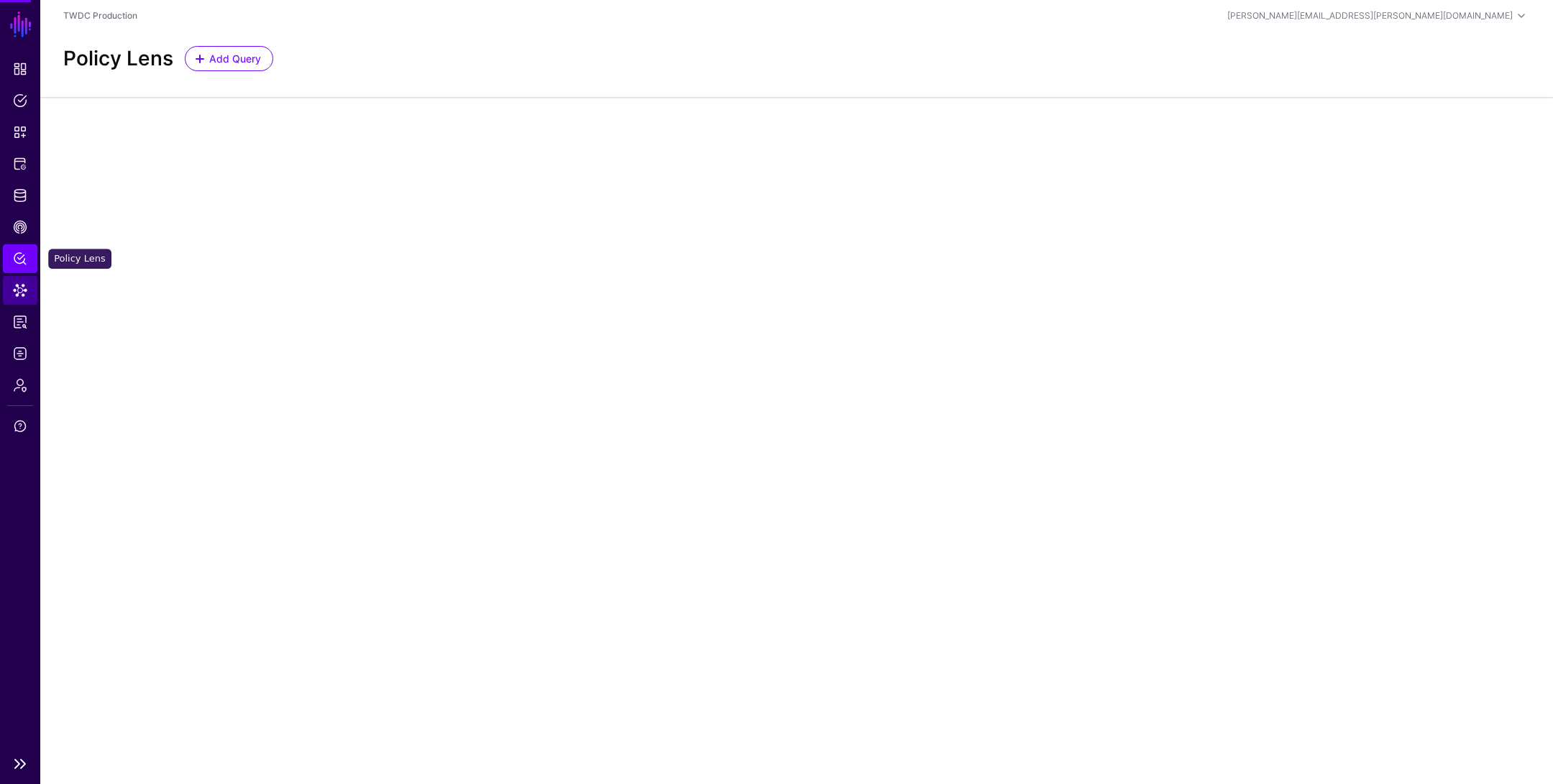
click at [23, 288] on span "Data Lens" at bounding box center [20, 291] width 15 height 15
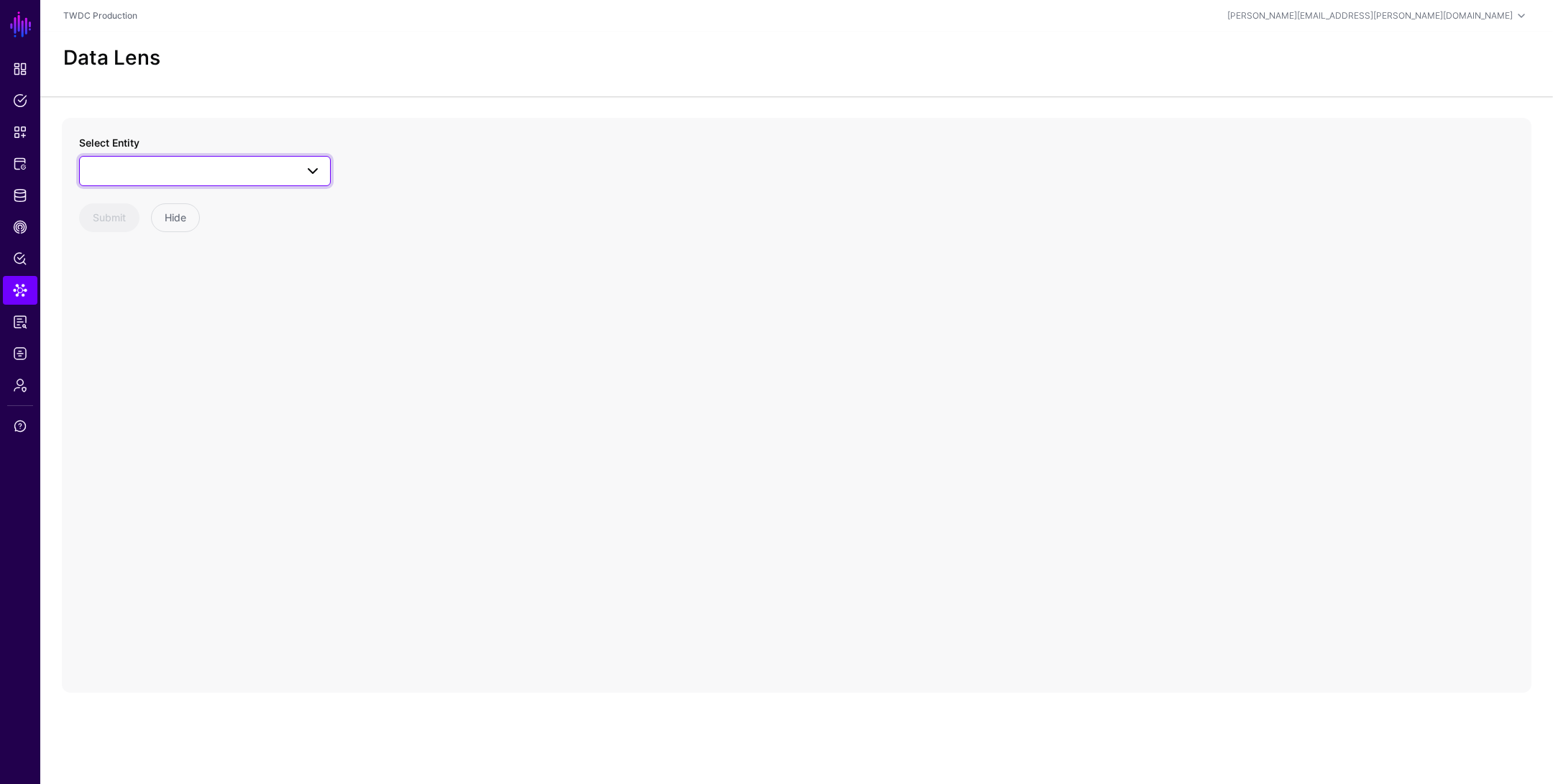
click at [270, 171] on span at bounding box center [205, 171] width 233 height 17
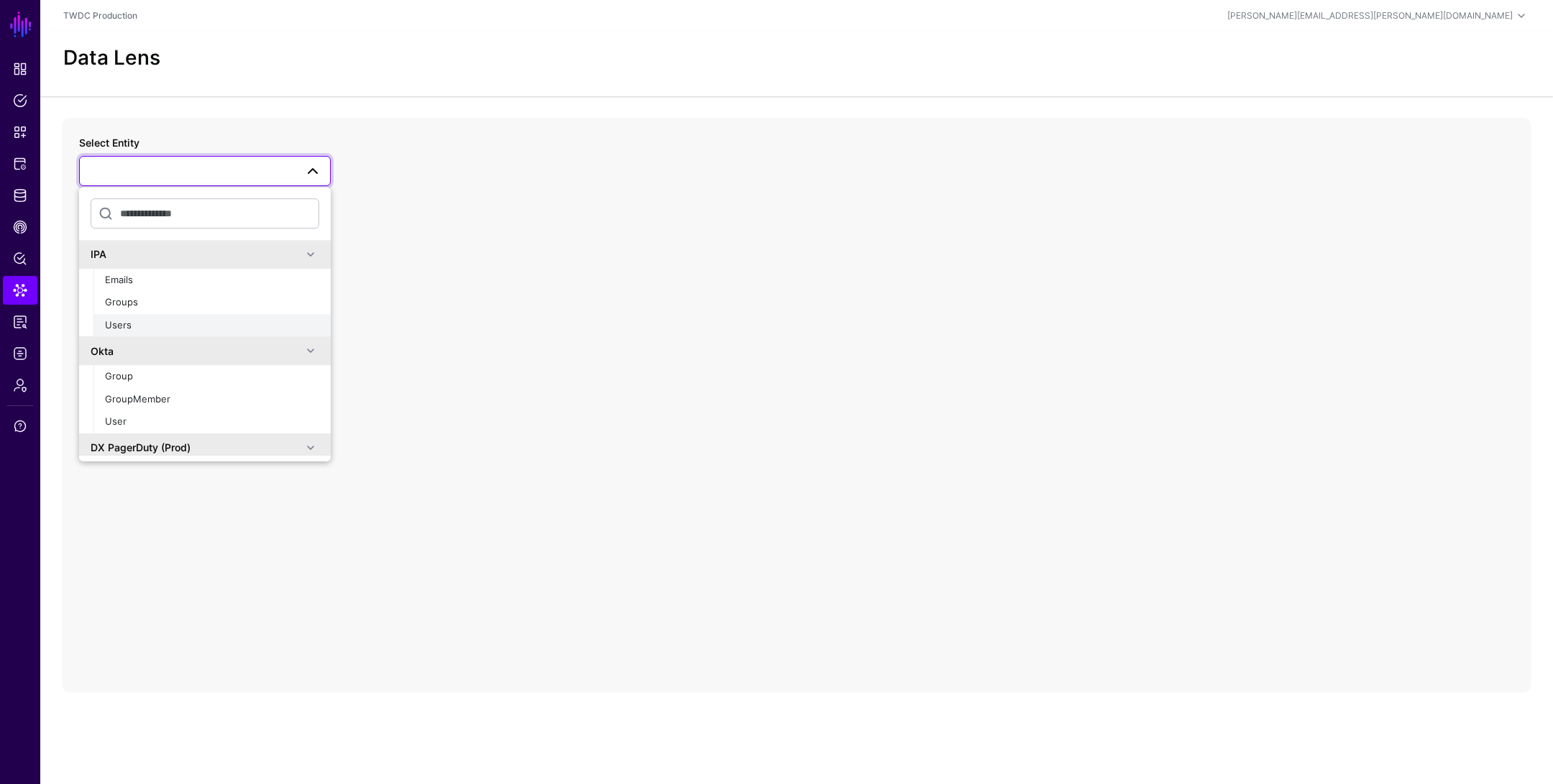
click at [189, 323] on div "Users" at bounding box center [212, 326] width 215 height 15
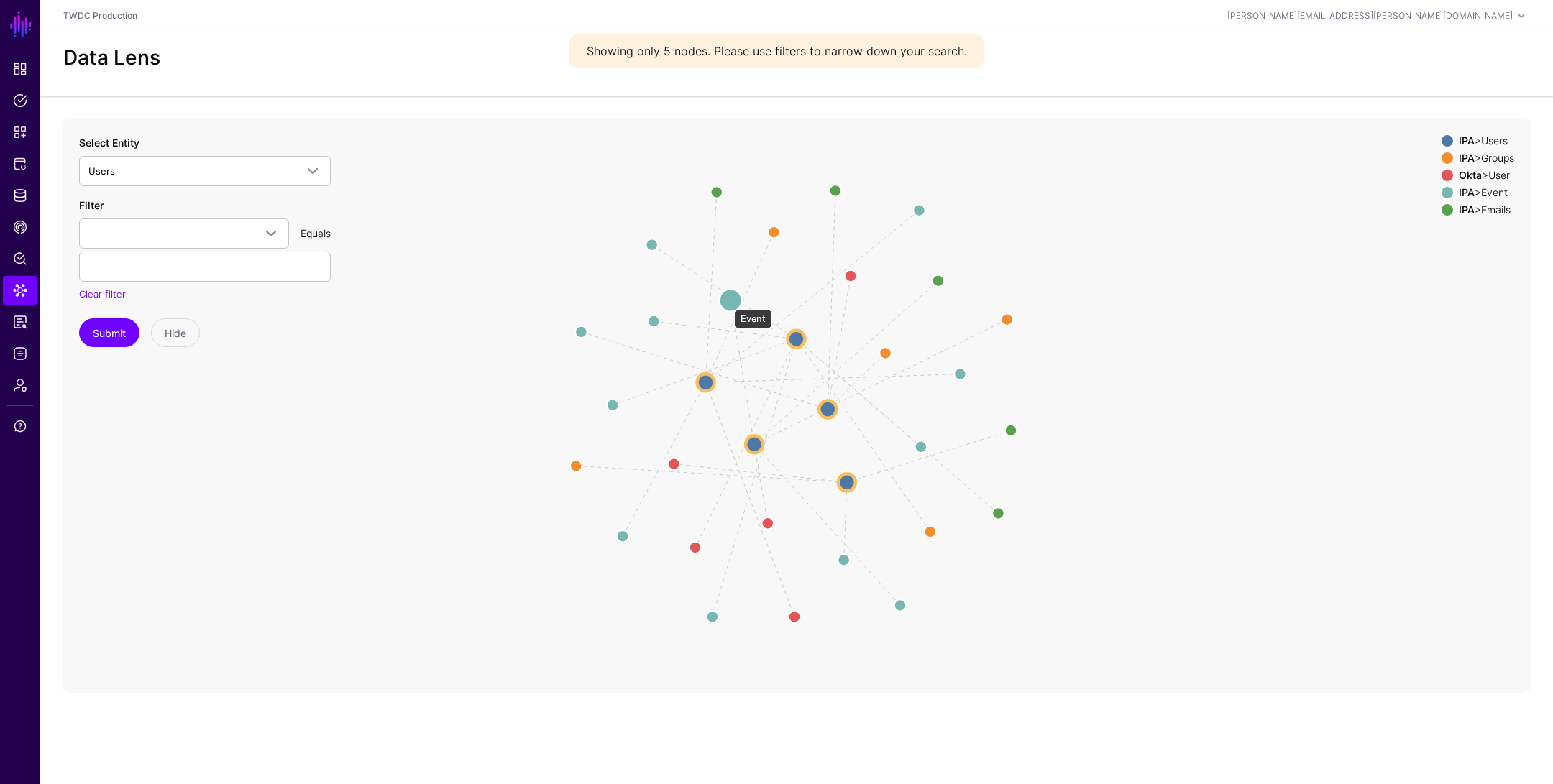
click at [727, 303] on circle at bounding box center [731, 301] width 23 height 23
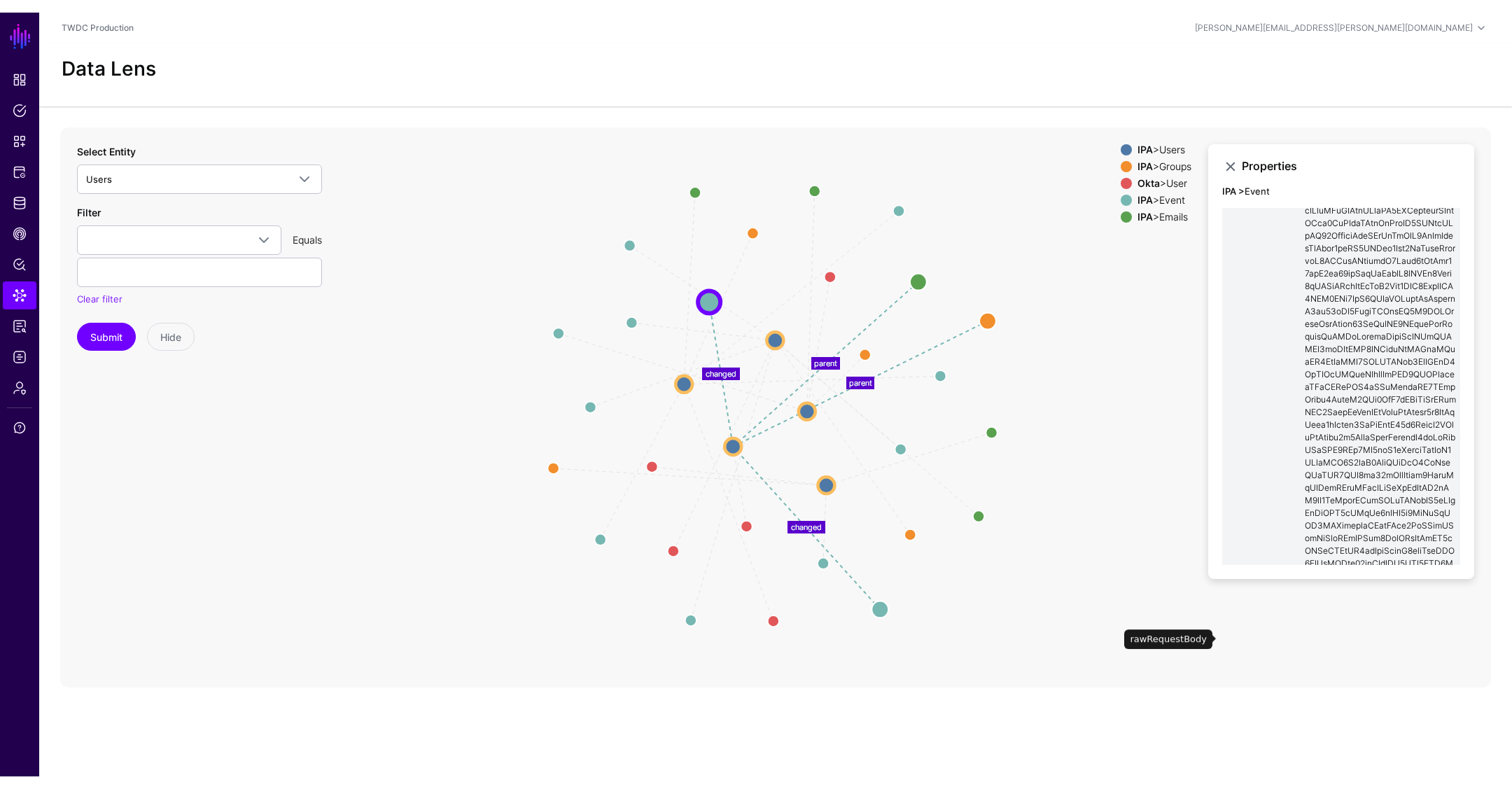
scroll to position [42, 0]
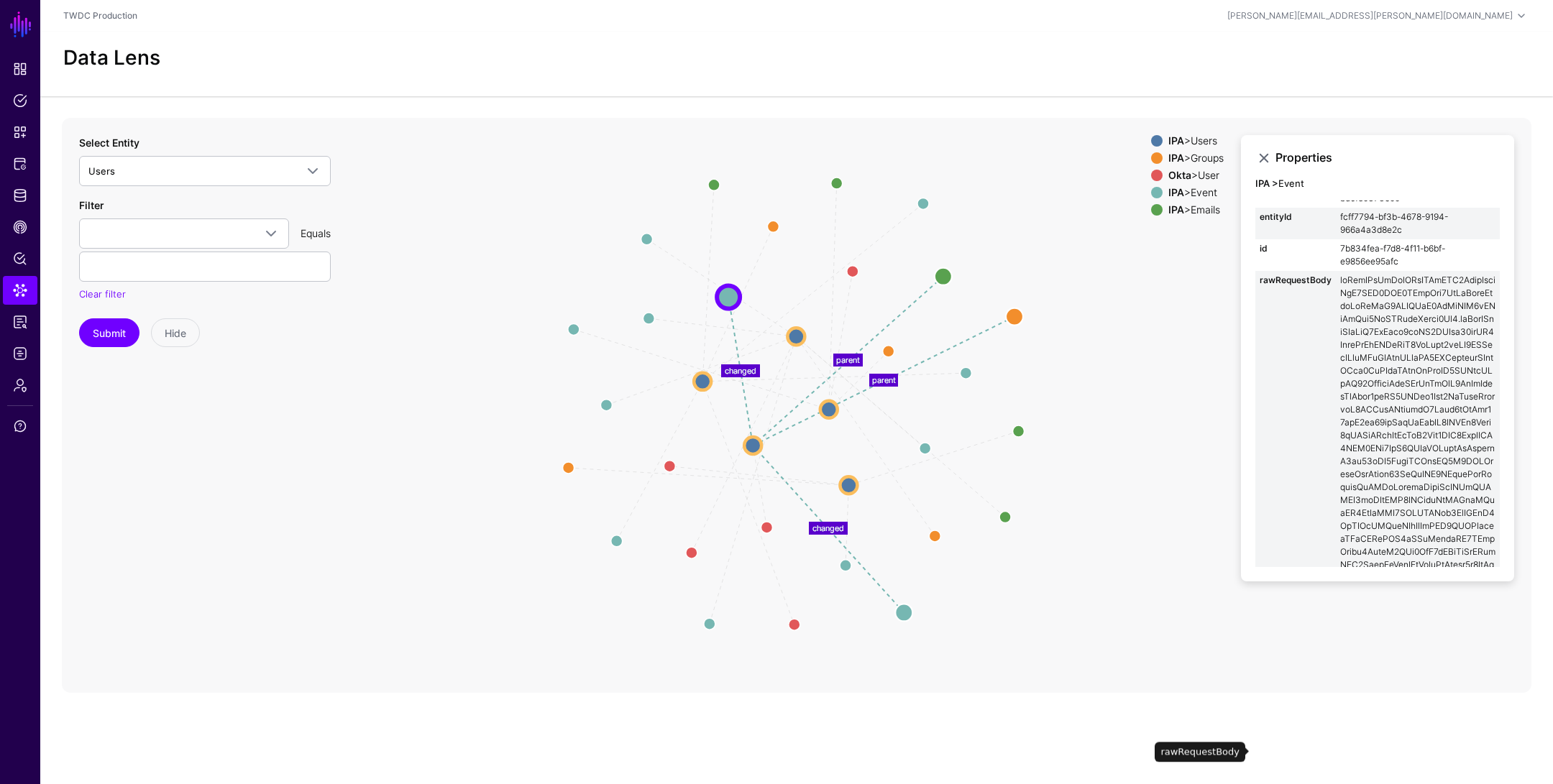
drag, startPoint x: 1426, startPoint y: 325, endPoint x: 1334, endPoint y: 279, distance: 102.9
click at [1334, 279] on tr "rawRequestBody" at bounding box center [1377, 753] width 245 height 964
copy tr "eyJraWQiOiAibXJrLWJkMDQ2NzdjNjljNjQ2MDQ5NWU0ZTcyNzg0MzJmYjljIiwgImFsZyI6ICJSUzI…"
click at [19, 189] on span "Identity Data Fabric" at bounding box center [20, 196] width 15 height 15
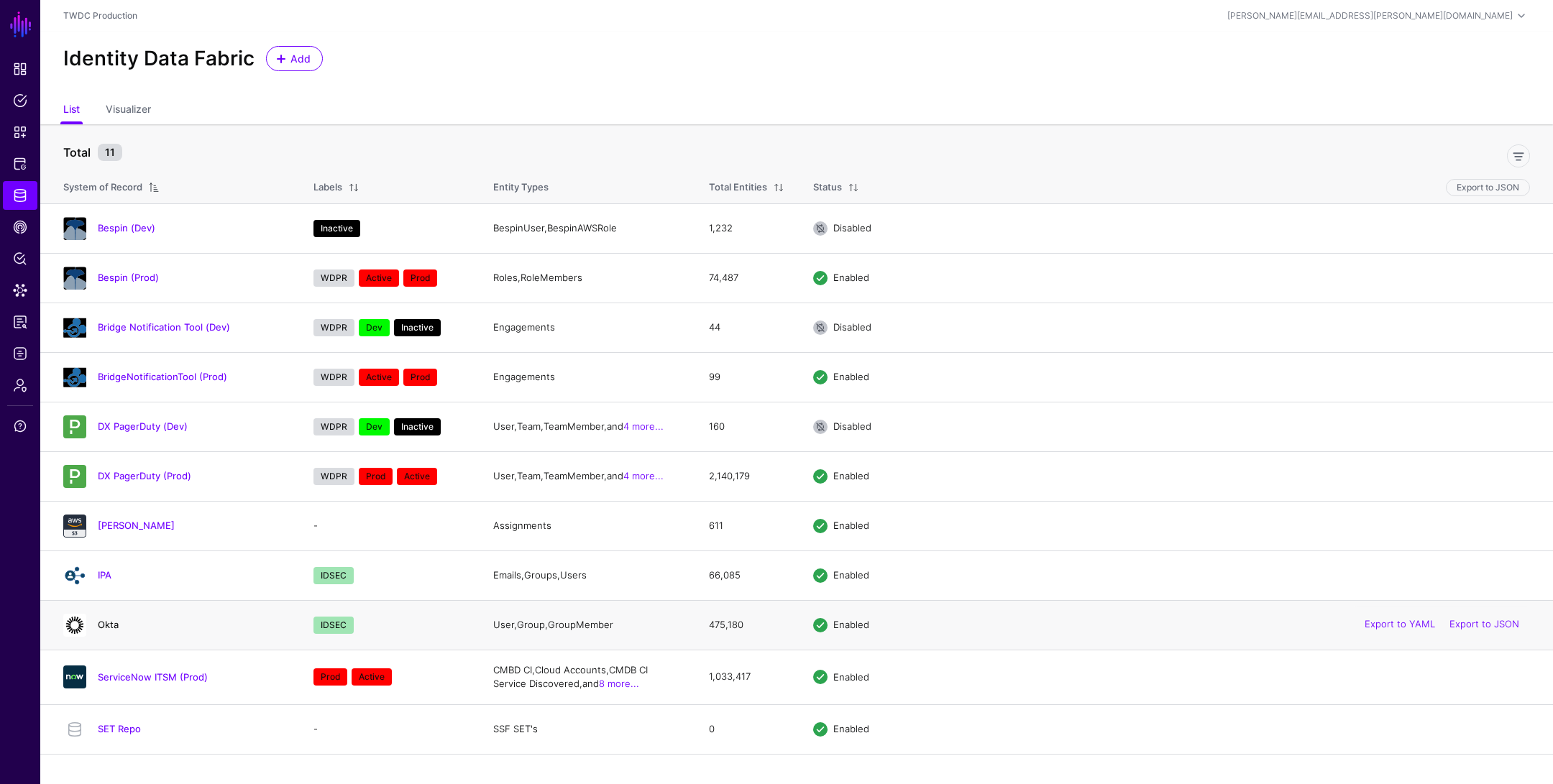
click at [111, 622] on link "Okta" at bounding box center [108, 625] width 21 height 11
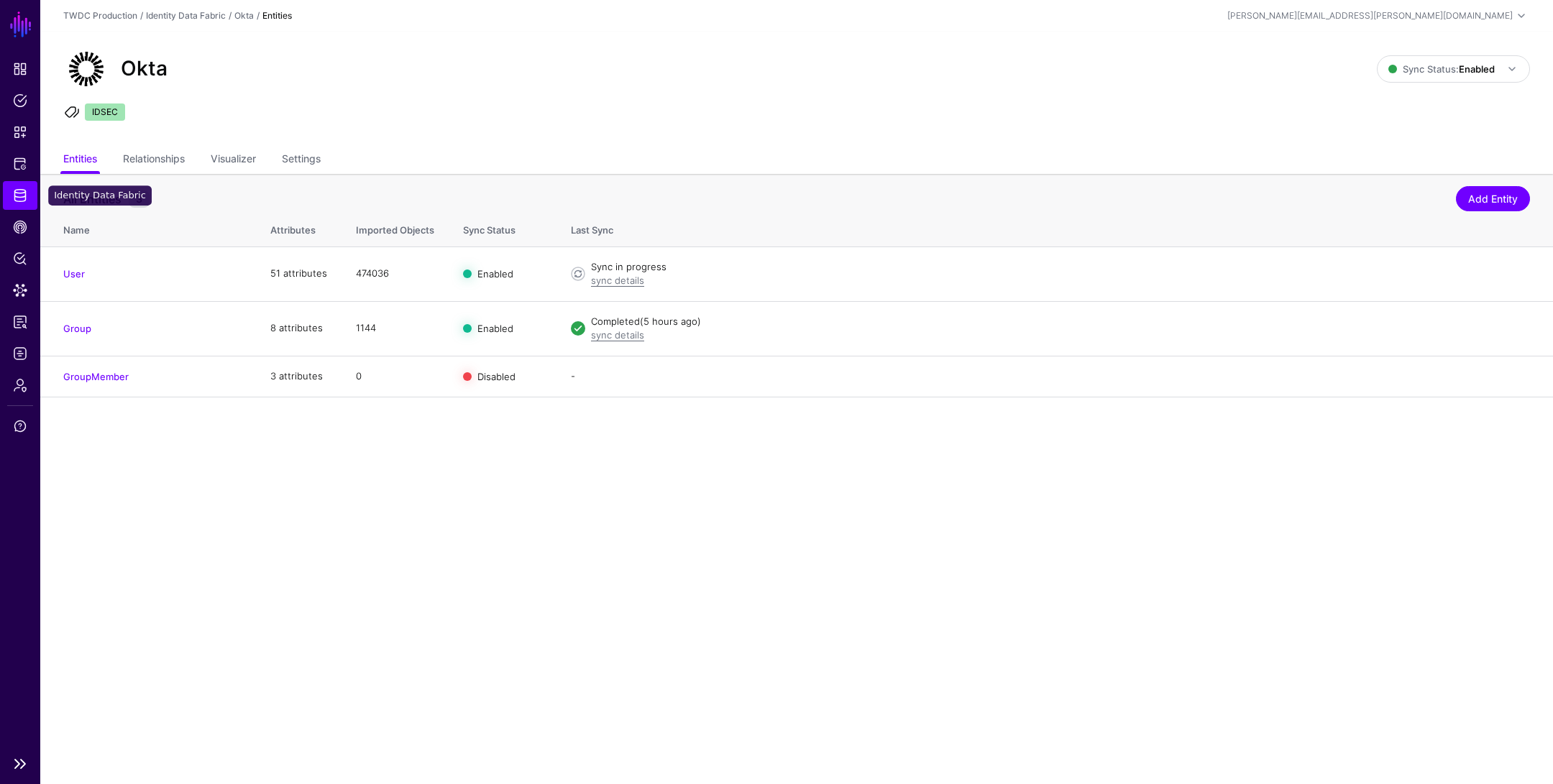
click at [18, 198] on span "Identity Data Fabric" at bounding box center [20, 196] width 15 height 15
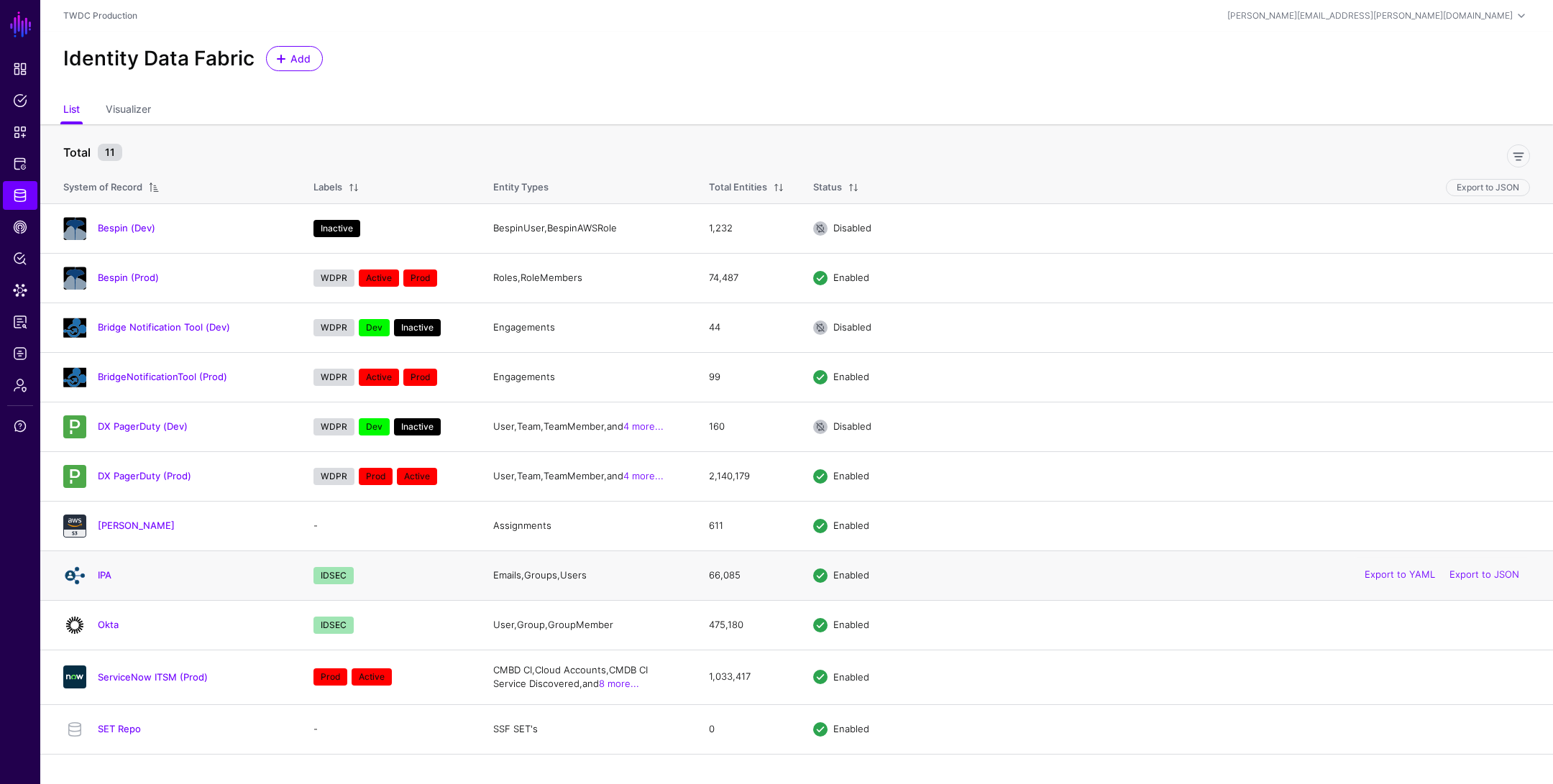
click at [111, 569] on h4 "IPA" at bounding box center [191, 575] width 187 height 13
click at [108, 570] on link "IPA" at bounding box center [104, 575] width 14 height 11
